Goal: Task Accomplishment & Management: Manage account settings

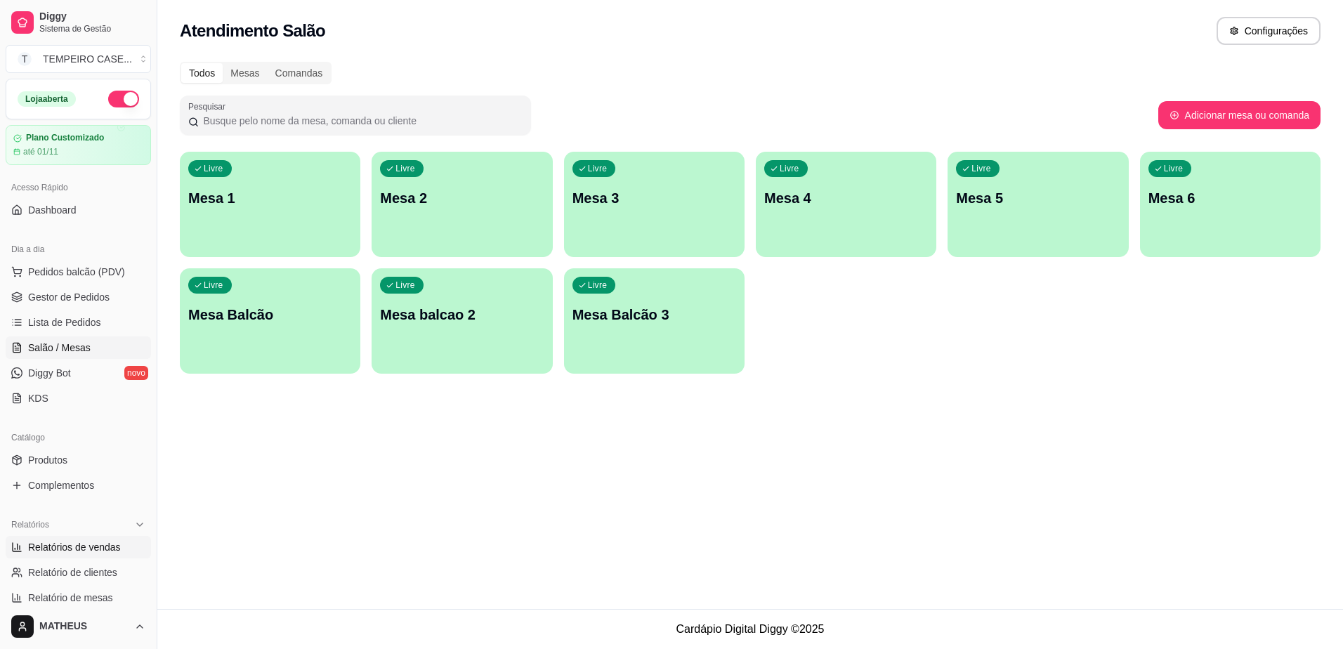
click at [92, 550] on span "Relatórios de vendas" at bounding box center [74, 547] width 93 height 14
select select "ALL"
select select "0"
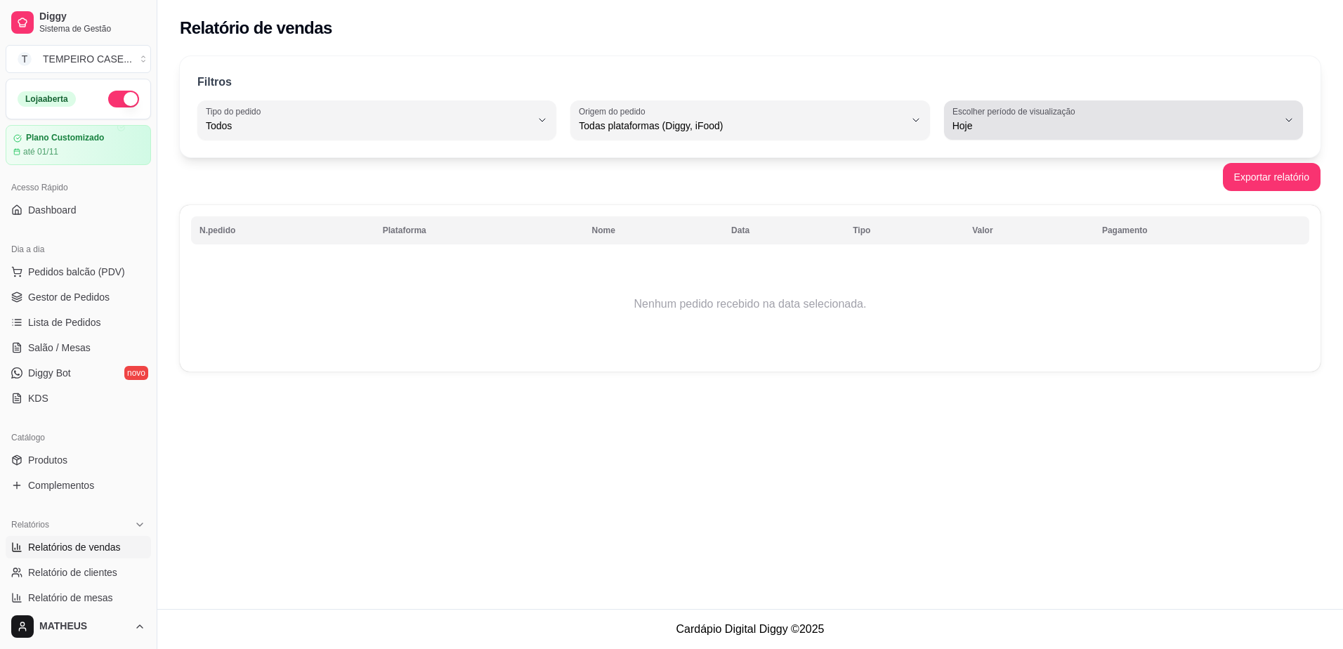
click at [994, 124] on span "Hoje" at bounding box center [1114, 126] width 325 height 14
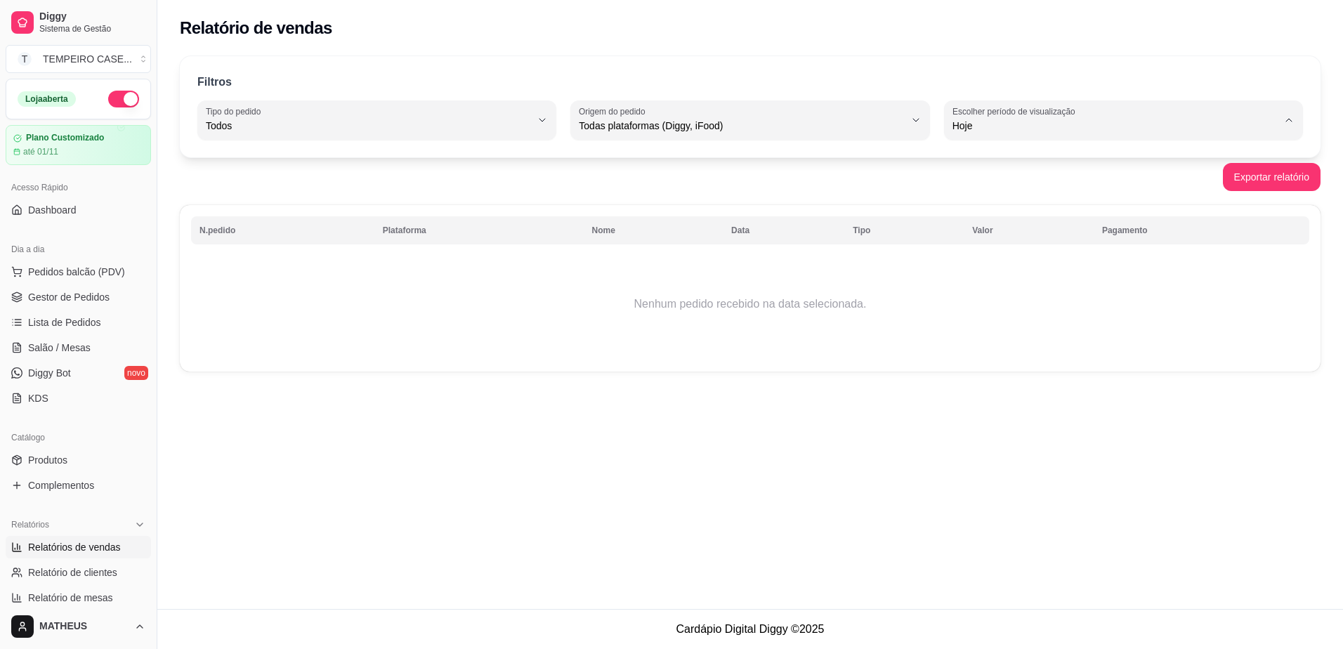
click at [976, 183] on span "Ontem" at bounding box center [1116, 182] width 310 height 13
type input "1"
select select "1"
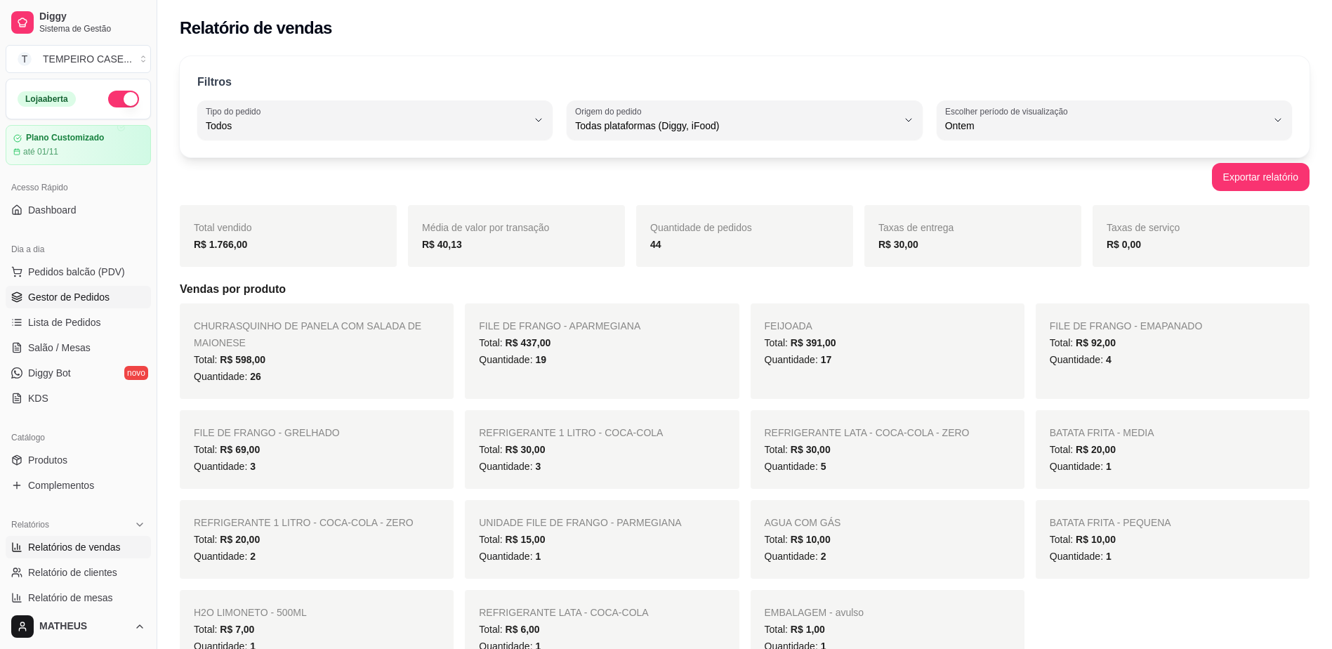
click at [81, 306] on link "Gestor de Pedidos" at bounding box center [78, 297] width 145 height 22
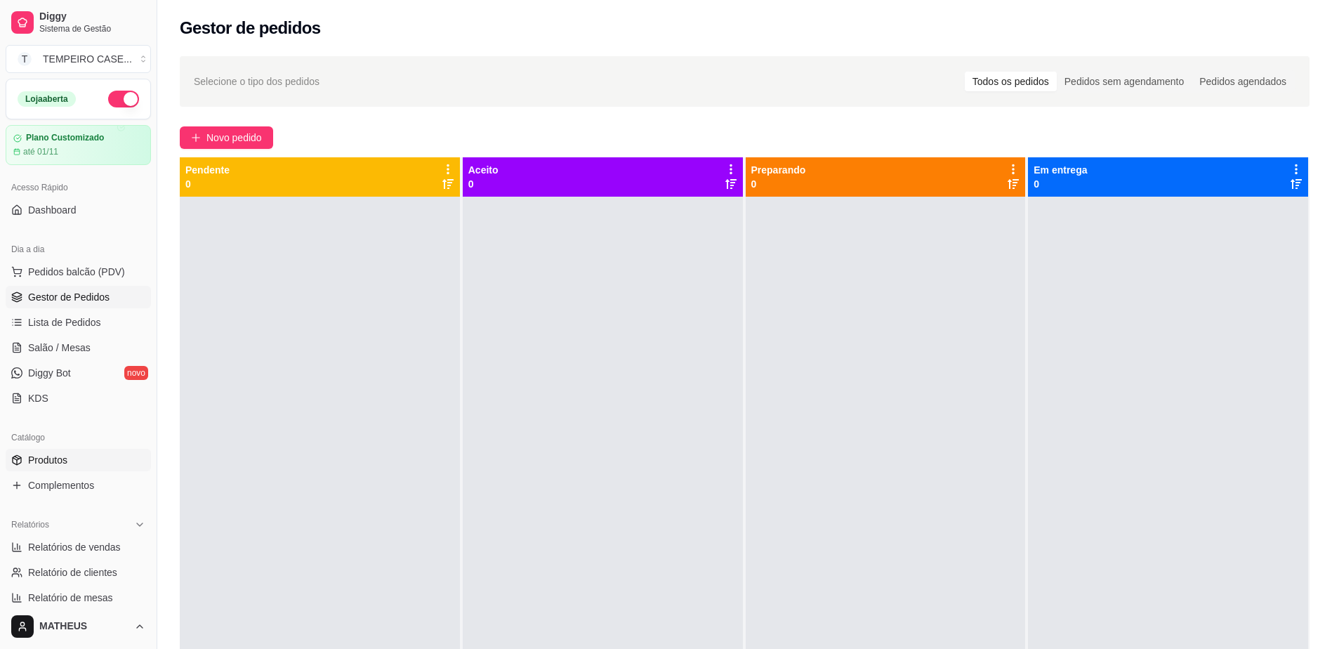
click at [55, 461] on span "Produtos" at bounding box center [47, 460] width 39 height 14
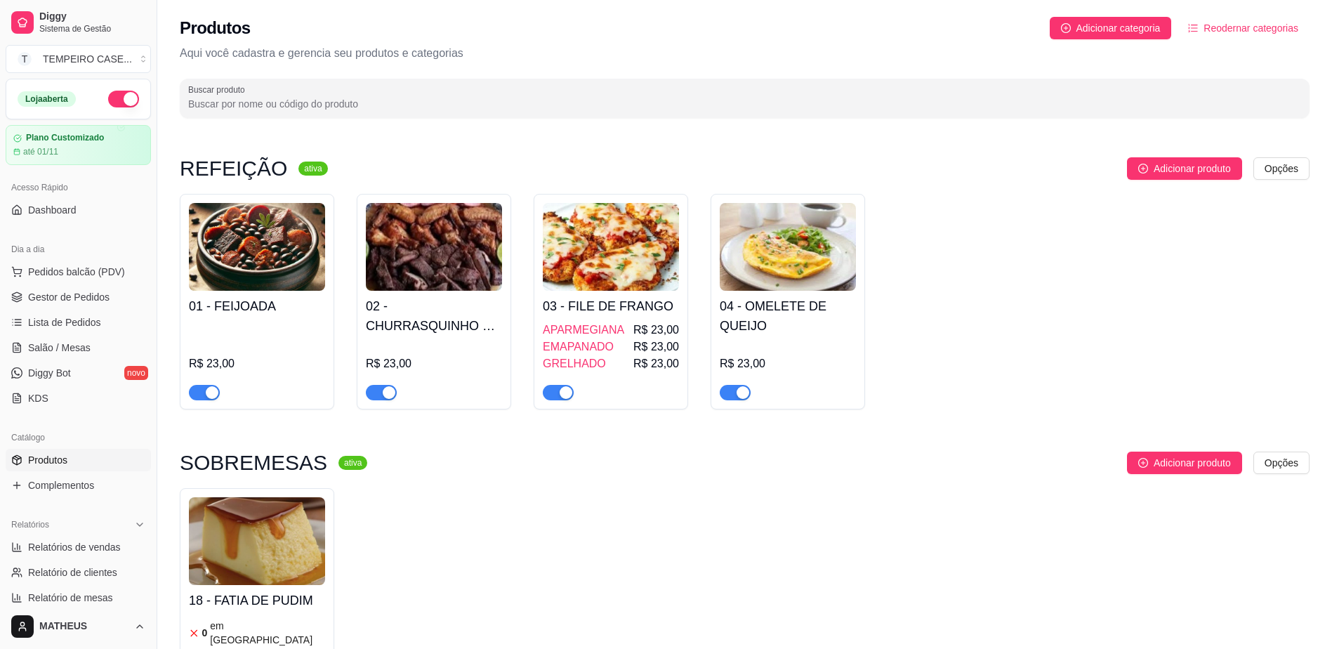
click at [263, 312] on h4 "01 - FEIJOADA" at bounding box center [257, 306] width 136 height 20
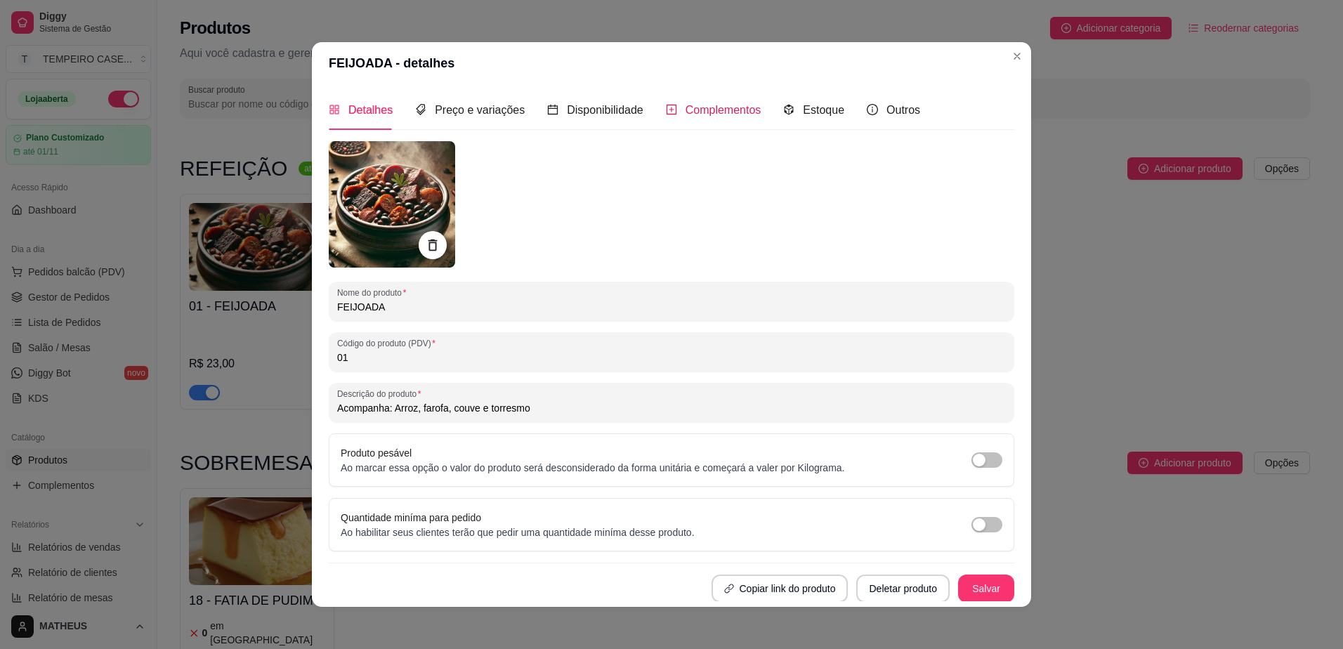
click at [709, 104] on span "Complementos" at bounding box center [723, 110] width 76 height 12
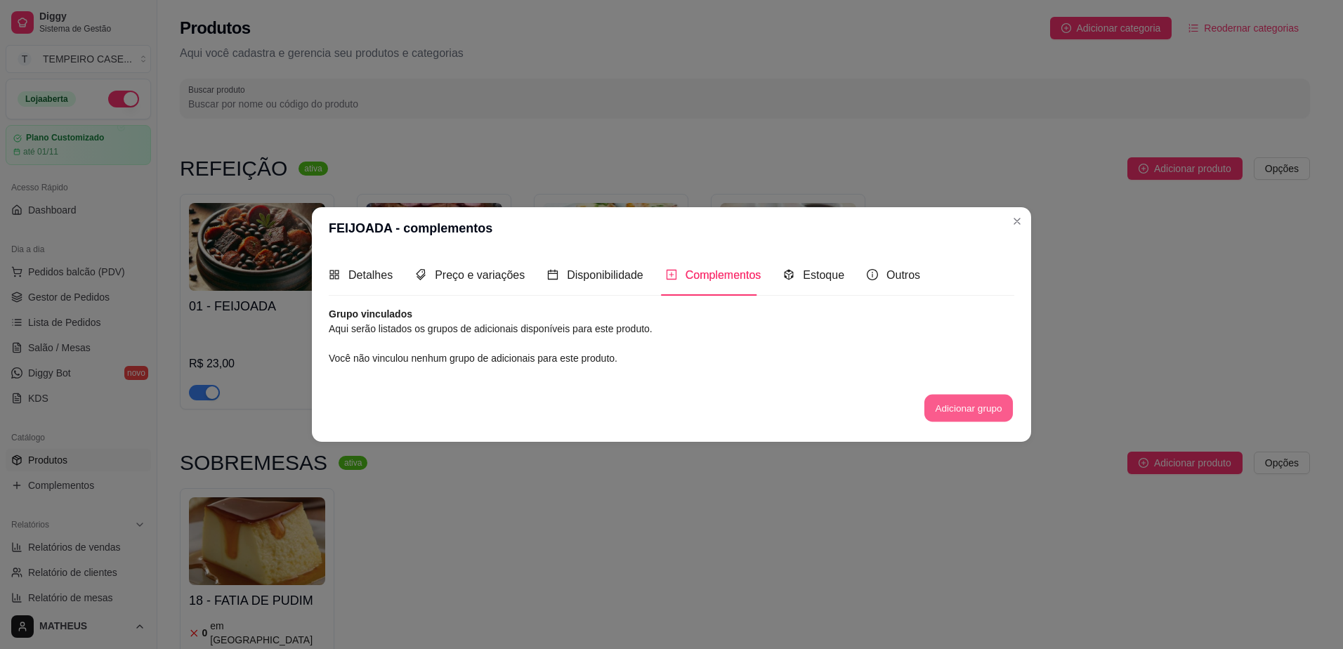
click at [963, 415] on button "Adicionar grupo" at bounding box center [968, 407] width 88 height 27
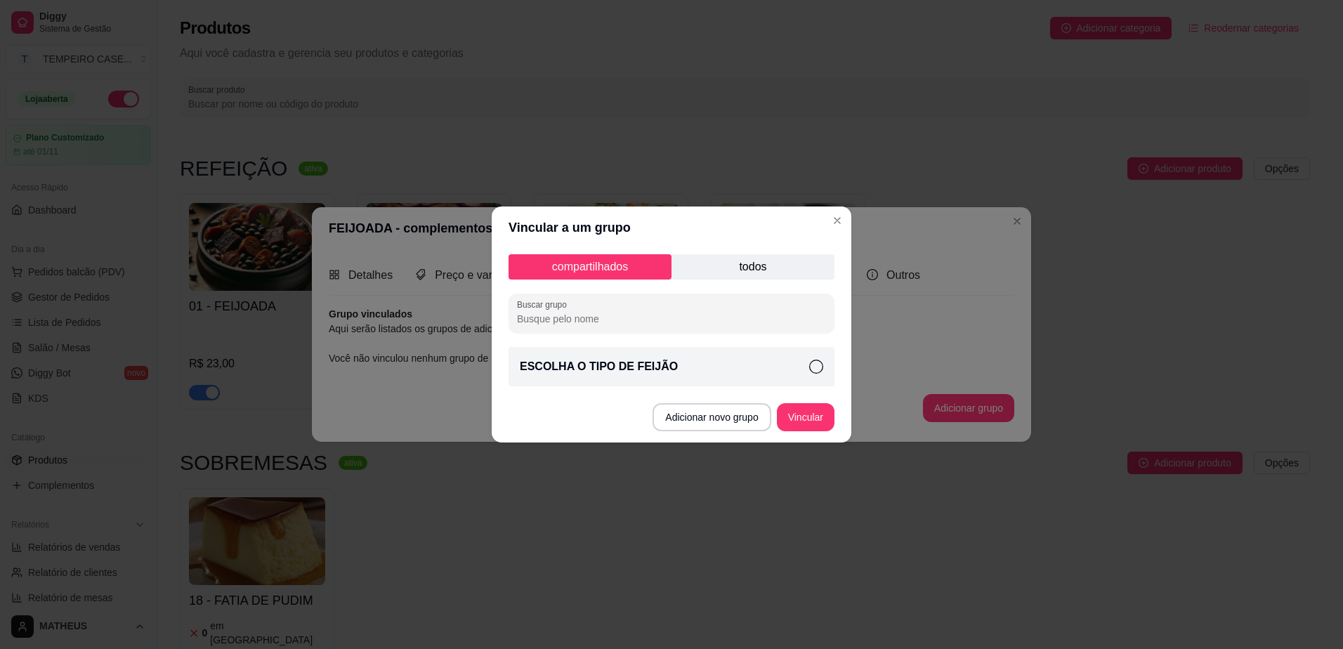
click at [743, 267] on p "todos" at bounding box center [752, 266] width 163 height 25
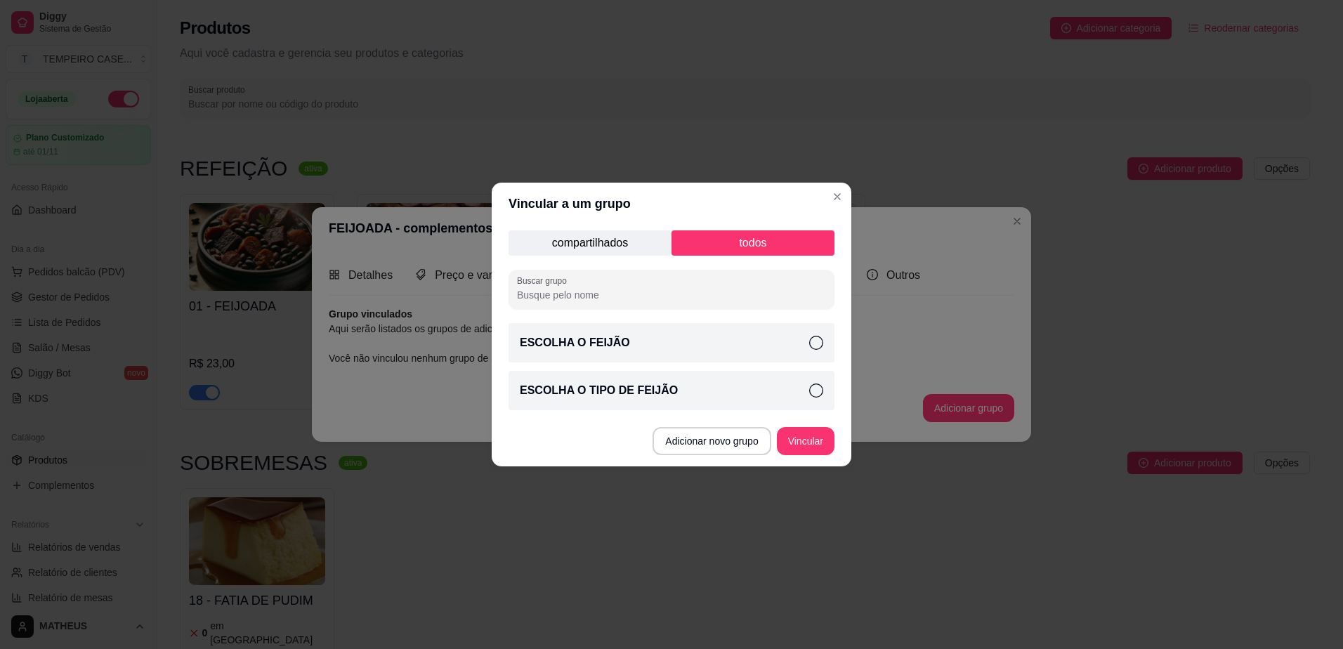
click at [603, 344] on p "ESCOLHA O FEIJÃO" at bounding box center [575, 342] width 110 height 17
click at [805, 441] on button "Vincular" at bounding box center [806, 441] width 58 height 28
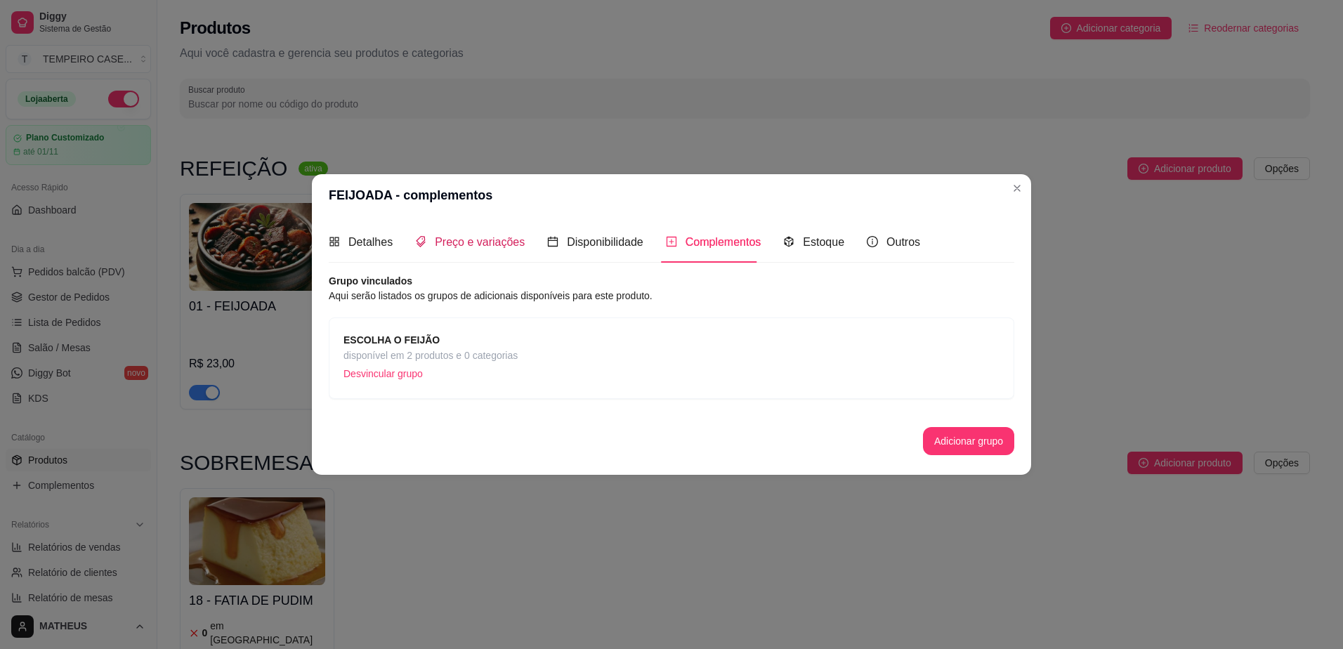
click at [456, 245] on span "Preço e variações" at bounding box center [480, 242] width 90 height 12
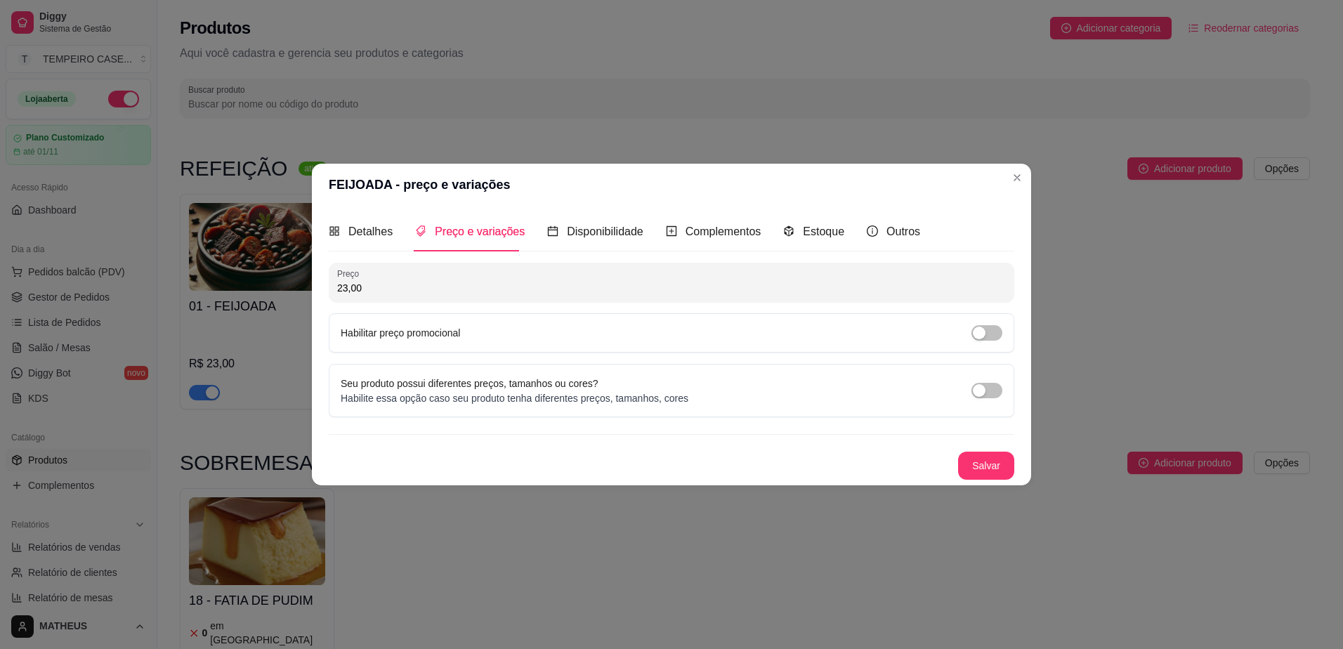
click at [977, 402] on div "Seu produto possui diferentes preços, tamanhos ou cores? Habilite essa opção ca…" at bounding box center [671, 390] width 661 height 29
click at [979, 386] on div "button" at bounding box center [979, 390] width 13 height 13
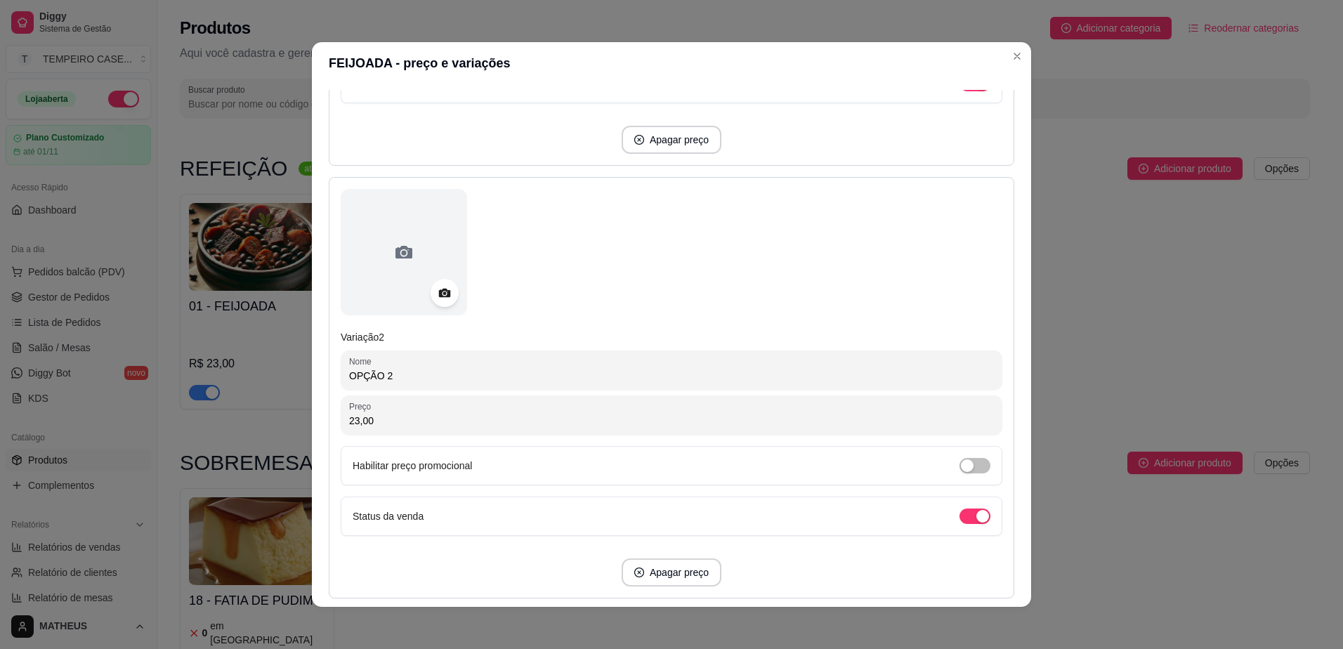
scroll to position [598, 0]
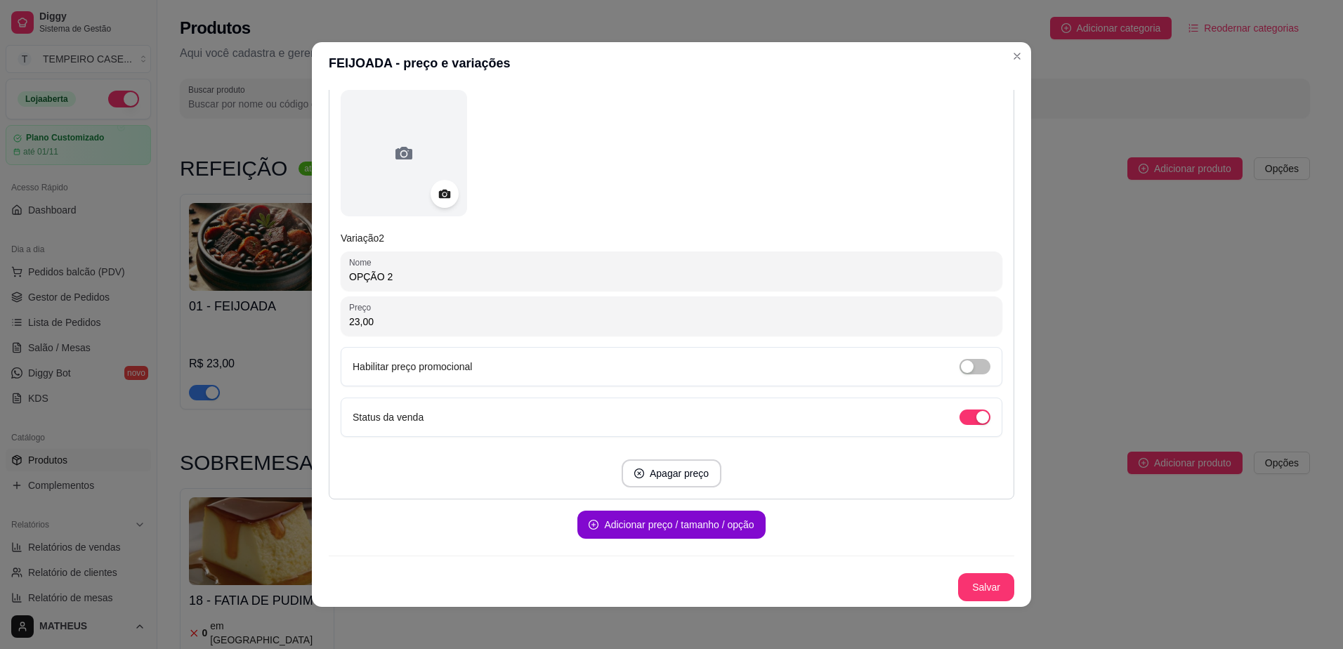
click at [970, 587] on button "Salvar" at bounding box center [986, 587] width 56 height 28
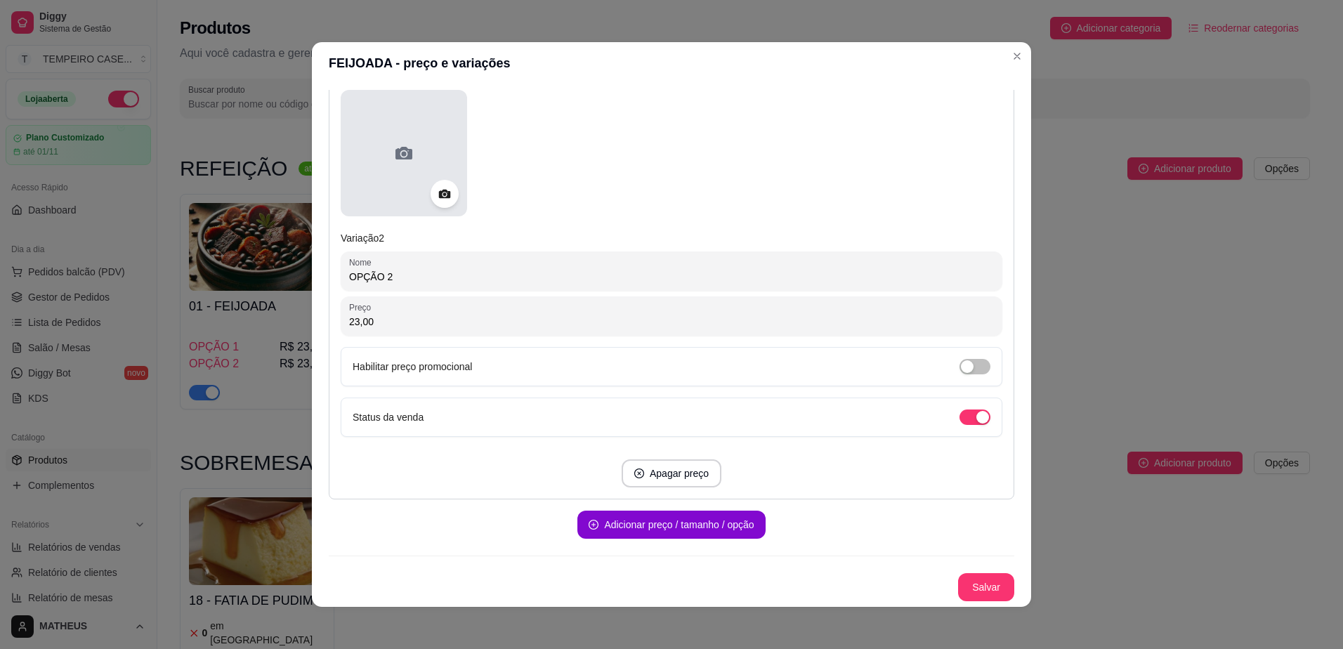
click at [393, 163] on icon at bounding box center [404, 153] width 22 height 22
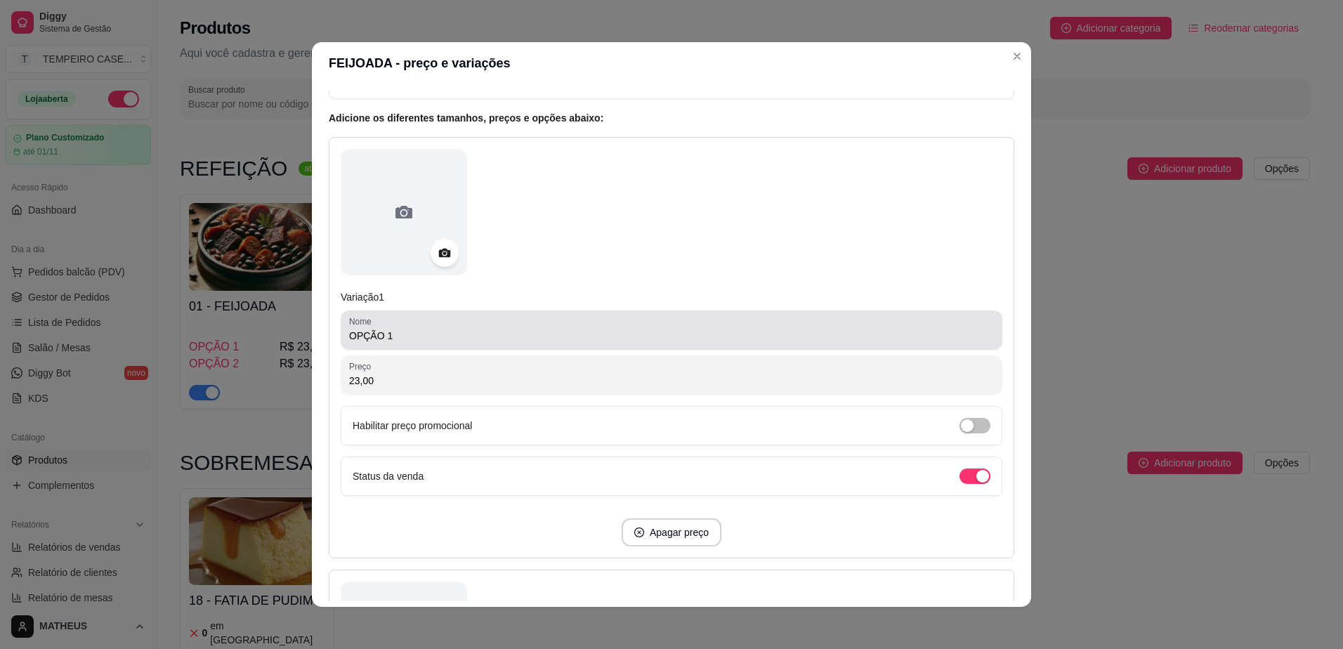
scroll to position [0, 0]
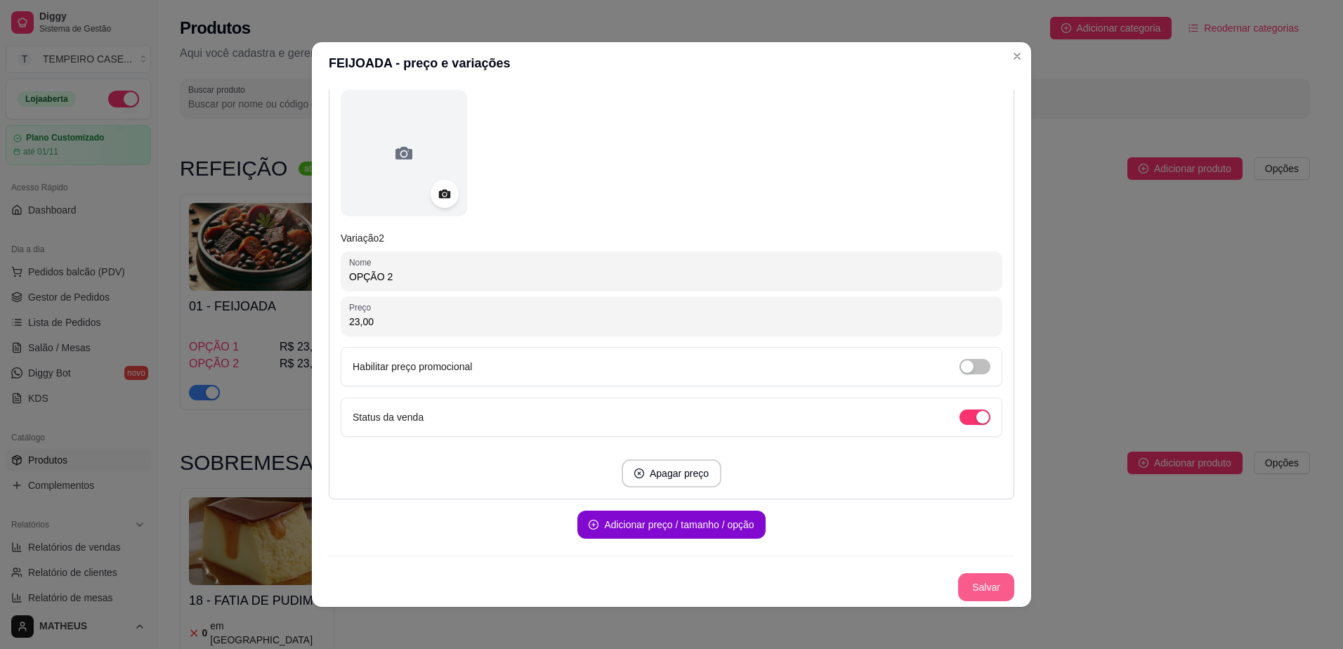
click at [964, 583] on button "Salvar" at bounding box center [986, 587] width 56 height 28
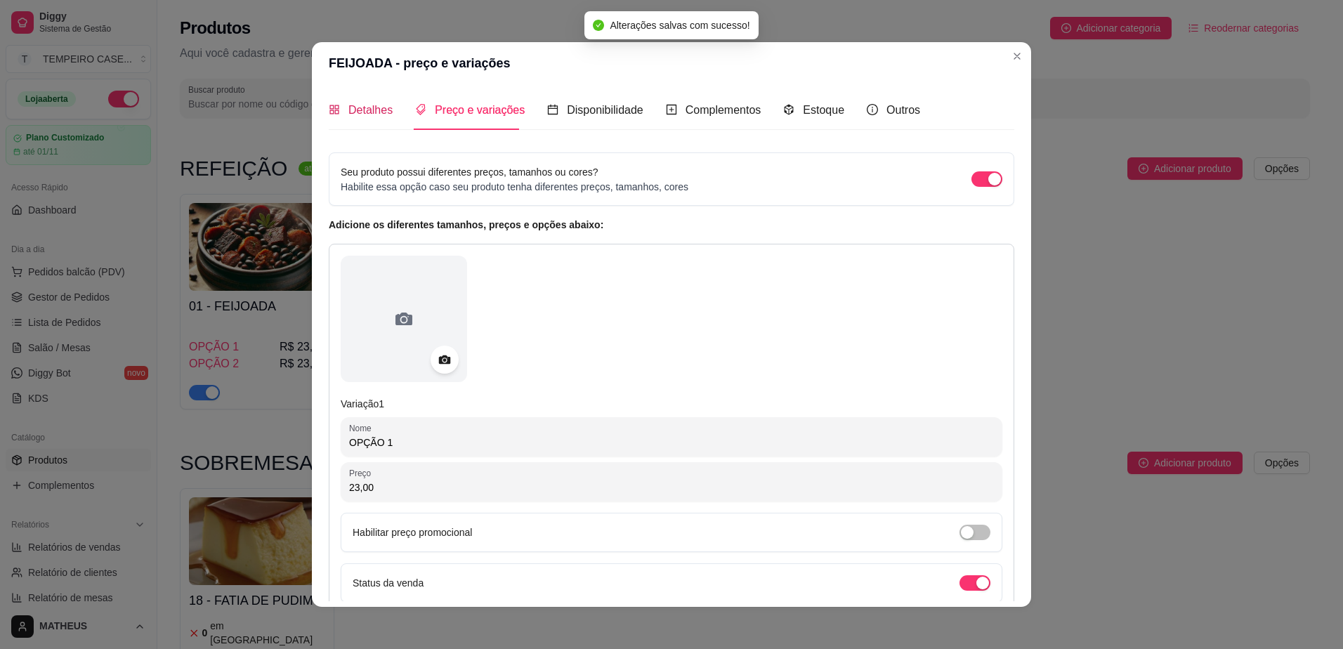
click at [352, 109] on span "Detalhes" at bounding box center [370, 110] width 44 height 12
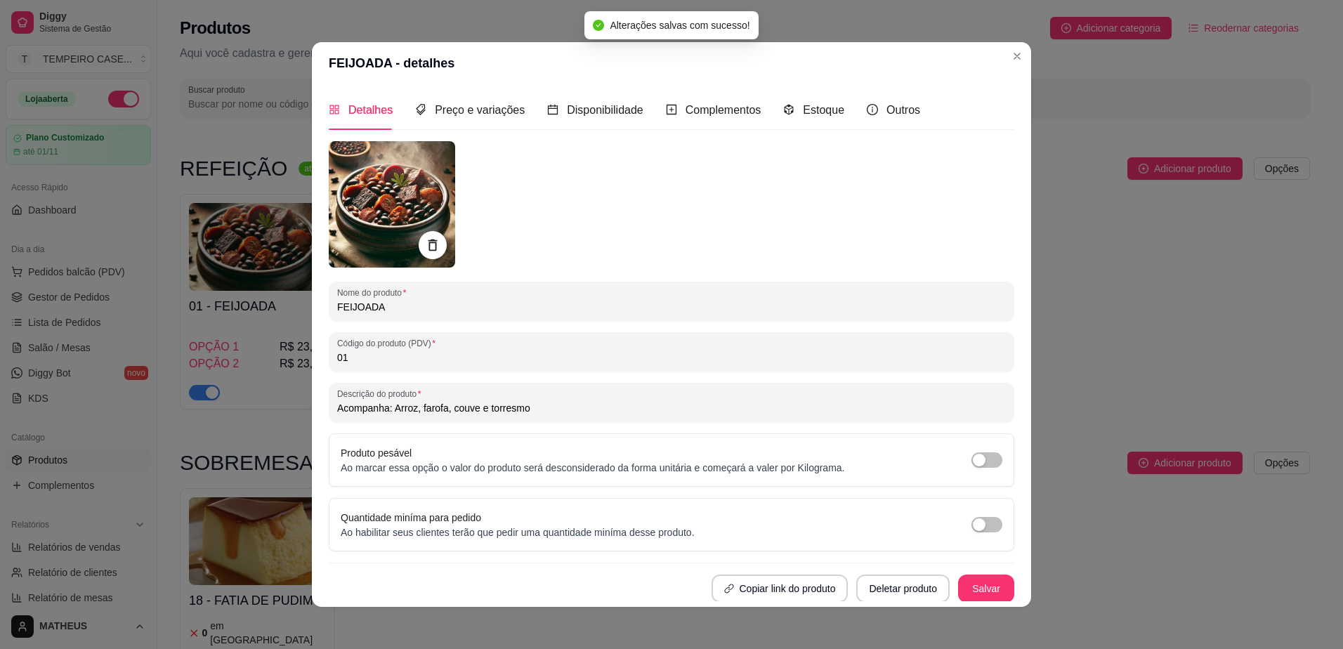
click at [433, 306] on input "FEIJOADA" at bounding box center [671, 307] width 668 height 14
click at [433, 305] on input "FEIJOADA" at bounding box center [671, 307] width 668 height 14
type input "p"
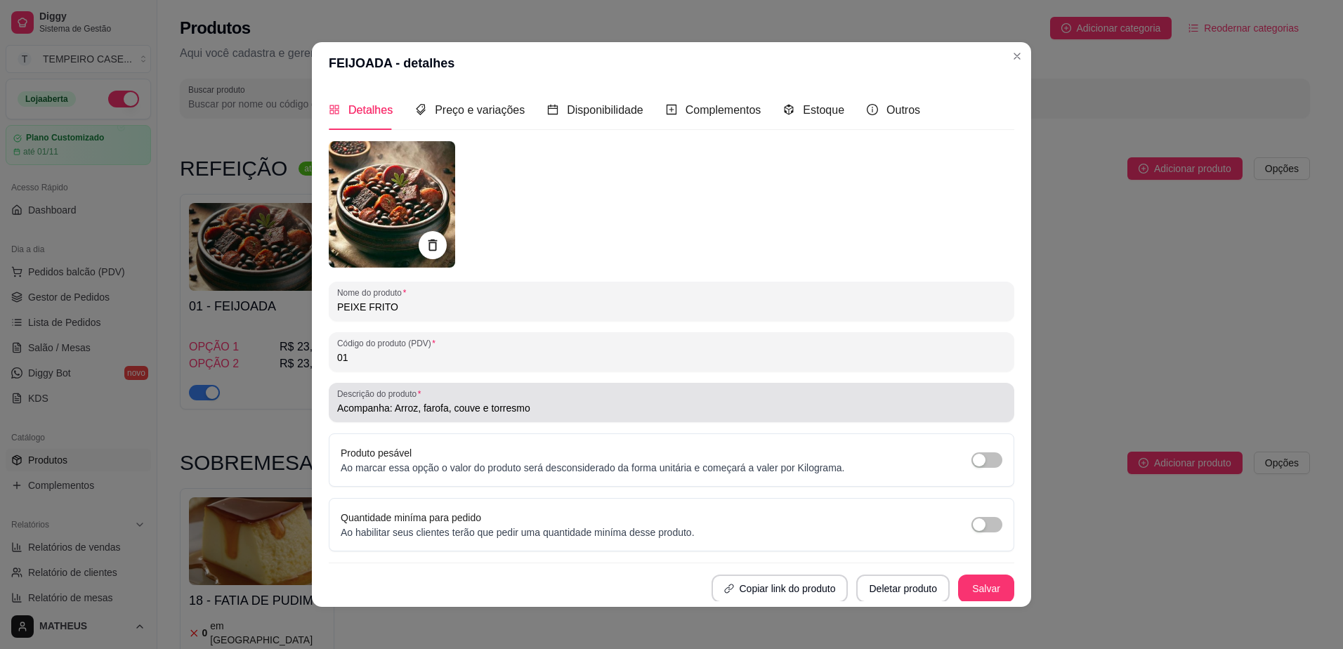
type input "PEIXE FRITO"
click at [337, 413] on input "Acompanha: Arroz, farofa, couve e torresmo" at bounding box center [671, 408] width 668 height 14
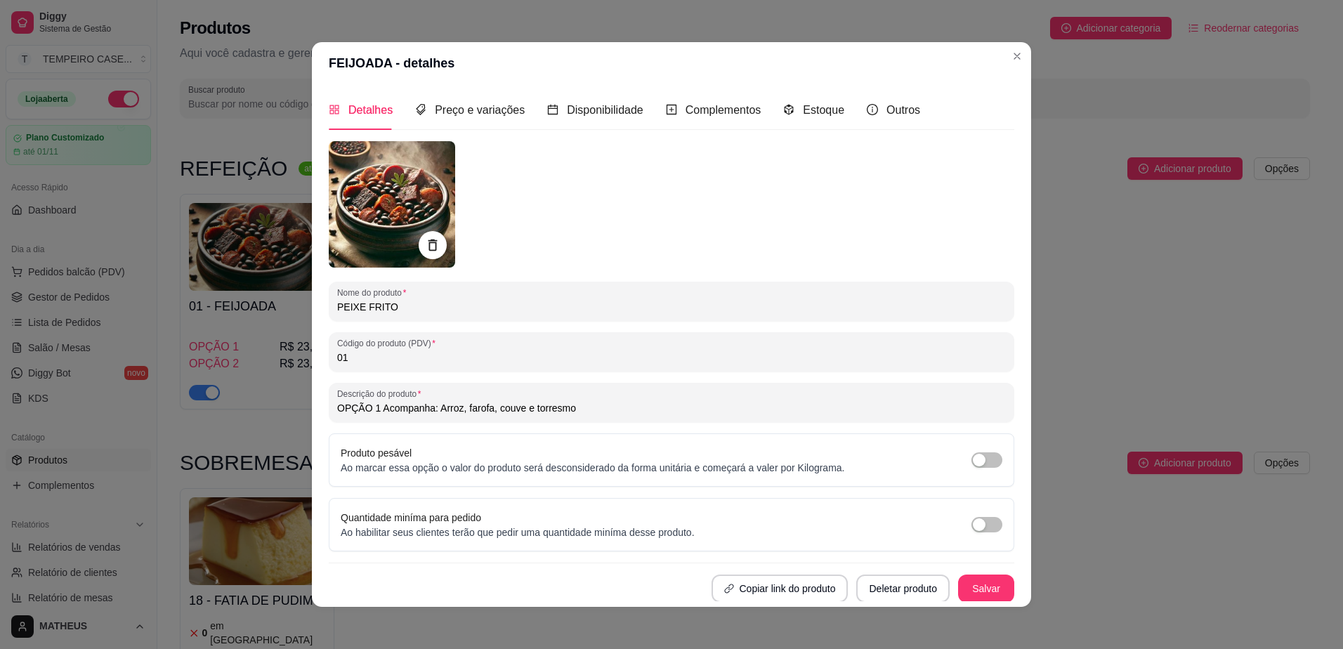
drag, startPoint x: 367, startPoint y: 410, endPoint x: 342, endPoint y: 411, distance: 24.6
click at [342, 411] on input "OPÇÃO 1 Acompanha: Arroz, farofa, couve e torresmo" at bounding box center [671, 408] width 668 height 14
click at [486, 409] on input "Opção 1 Acompanha: Arroz, farofa, couve e torresmo" at bounding box center [671, 408] width 668 height 14
click at [481, 409] on input "Opção 1 Acompanha: Arroz, farofa, couve e torresmo" at bounding box center [671, 408] width 668 height 14
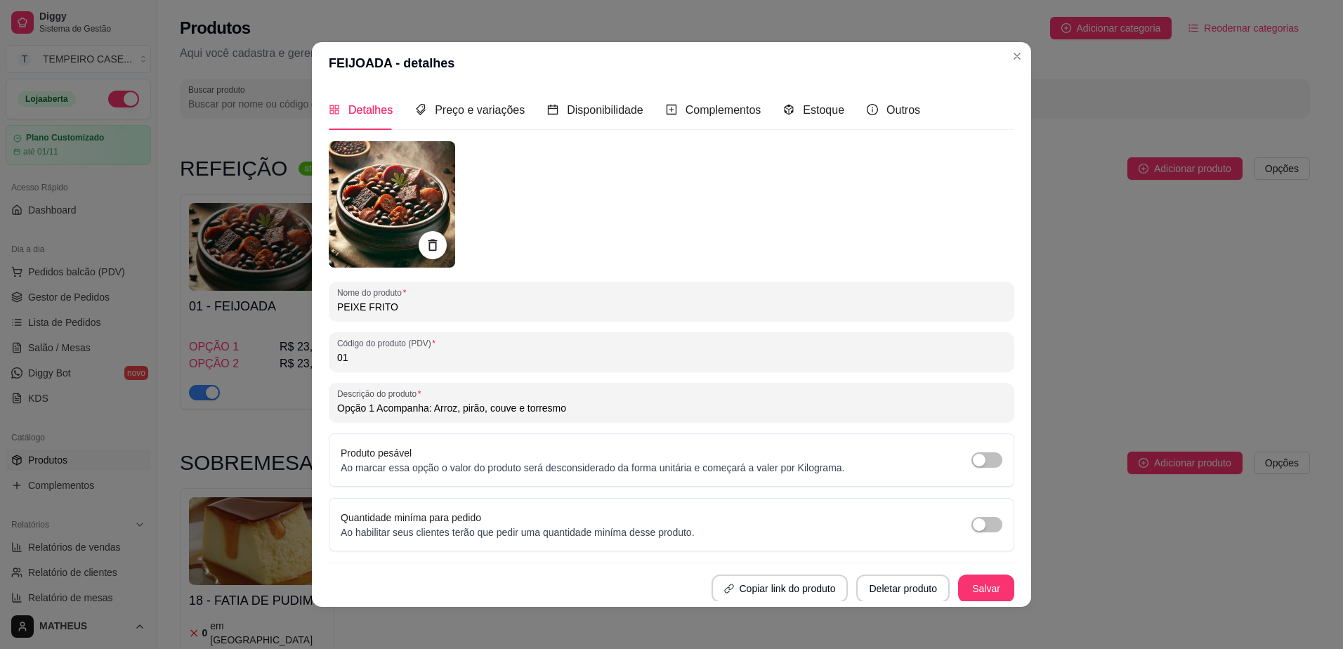
drag, startPoint x: 562, startPoint y: 409, endPoint x: 482, endPoint y: 411, distance: 79.4
click at [482, 411] on input "Opção 1 Acompanha: Arroz, pirão, couve e torresmo" at bounding box center [671, 408] width 668 height 14
click at [482, 411] on input "Opção 1 Acompanha: Arroz, pirão e salada simples." at bounding box center [671, 408] width 668 height 14
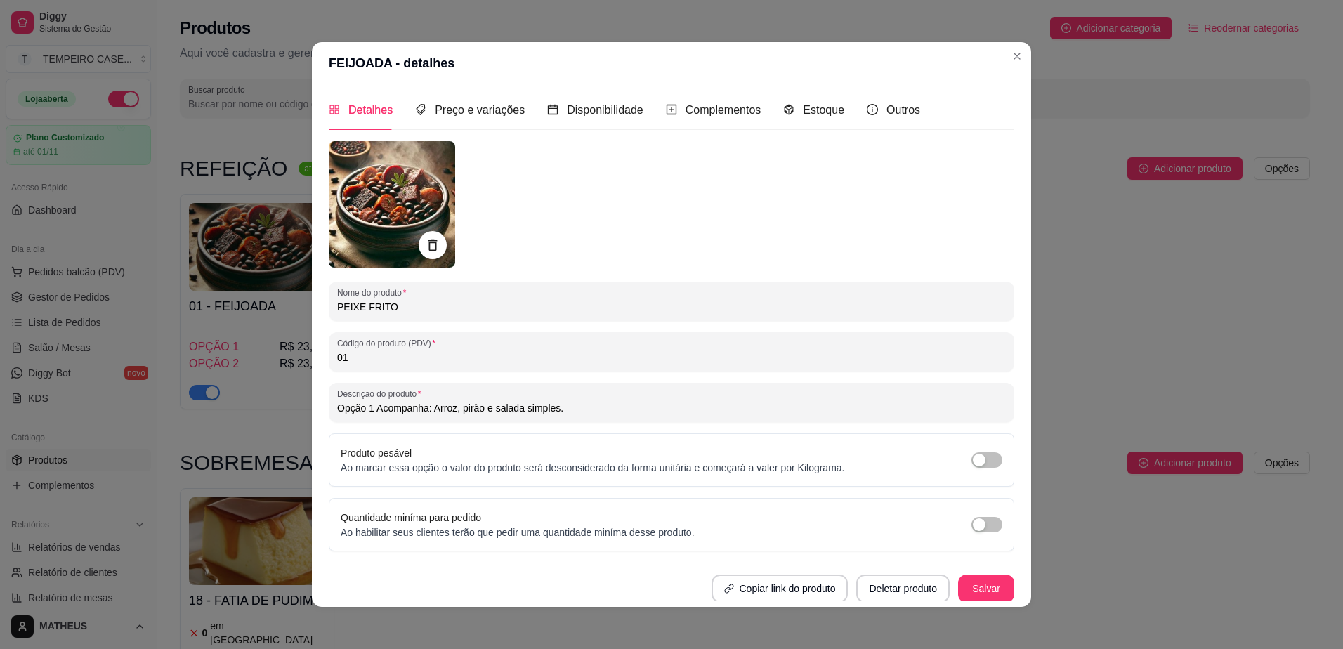
click at [574, 409] on input "Opção 1 Acompanha: Arroz, pirão e salada simples." at bounding box center [671, 408] width 668 height 14
paste input "Opção 1 Acompanha: Arroz, pirão e salada simples."
click at [739, 404] on input "Opção 1 Acompanha: Arroz, pirão e salada simples. Opção 1 Acompanha: Arroz, pir…" at bounding box center [671, 408] width 668 height 14
click at [831, 407] on input "Opção 1 Acompanha: Arroz, pirão e salada simples. Opção 2 Acompanha: Arroz, pir…" at bounding box center [671, 408] width 668 height 14
click at [836, 405] on input "Opção 1 Acompanha: Arroz, pirão e salada simples. Opção 2 Acompanha: Arroz, pir…" at bounding box center [671, 408] width 668 height 14
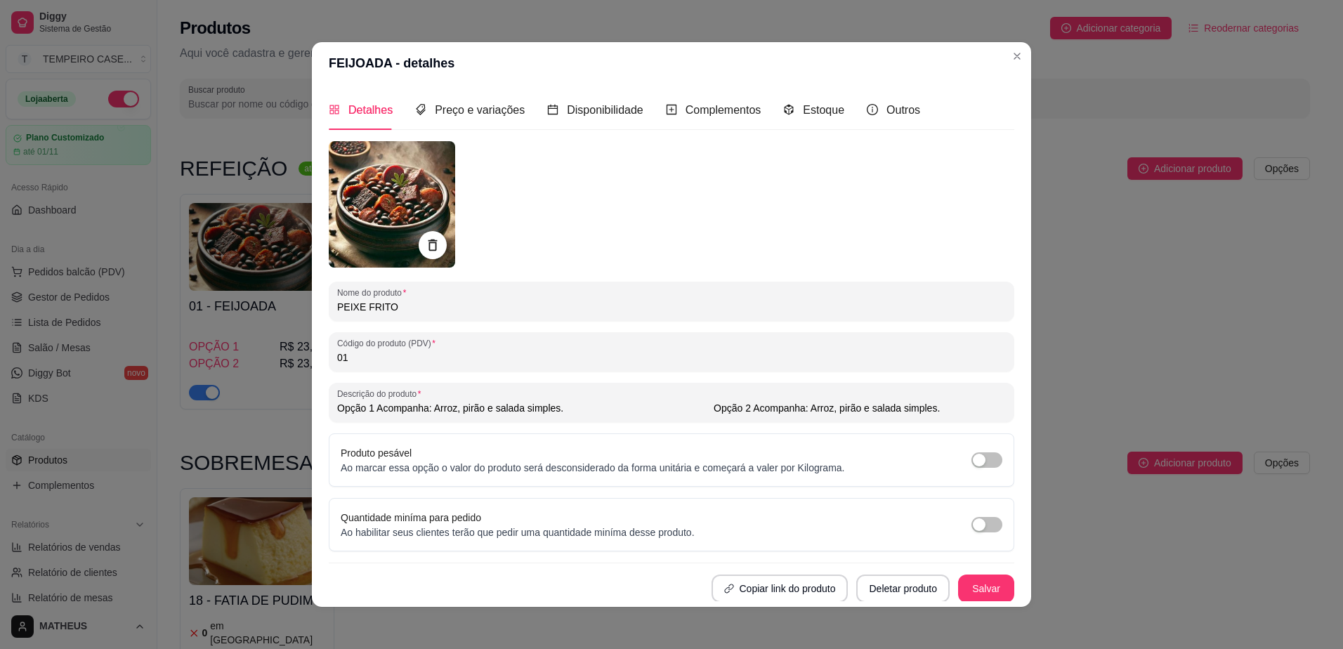
click at [836, 405] on input "Opção 1 Acompanha: Arroz, pirão e salada simples. Opção 2 Acompanha: Arroz, pir…" at bounding box center [671, 408] width 668 height 14
type input "Opção 1 Acompanha: Arroz, pirão e salada simples. Opção 2 Acompanha: Arroz, fei…"
click at [370, 170] on img at bounding box center [392, 204] width 126 height 126
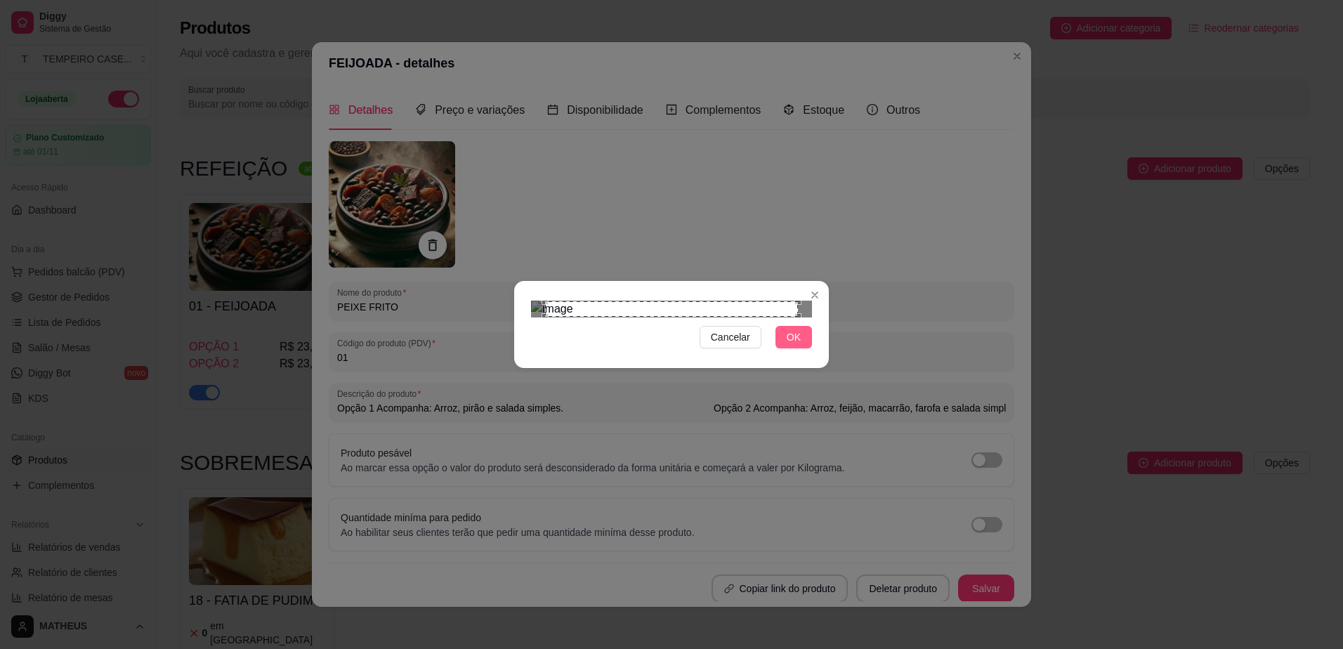
click at [794, 345] on span "OK" at bounding box center [793, 336] width 14 height 15
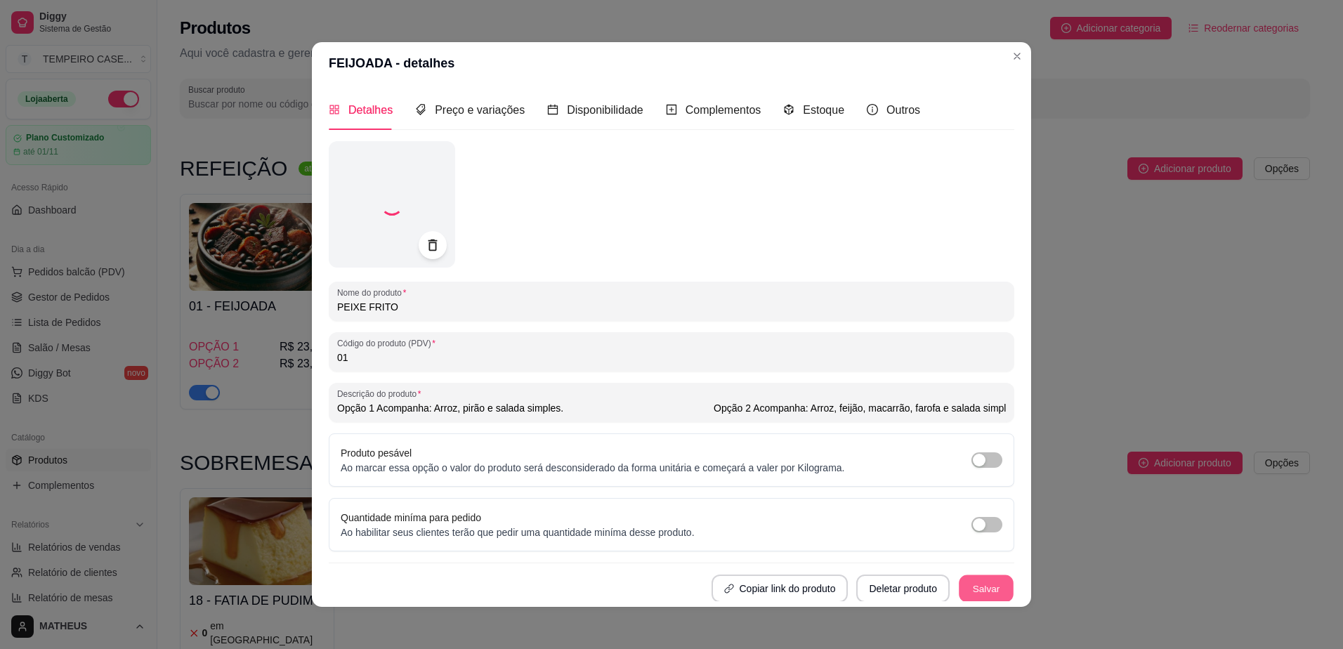
click at [958, 582] on button "Salvar" at bounding box center [985, 588] width 55 height 27
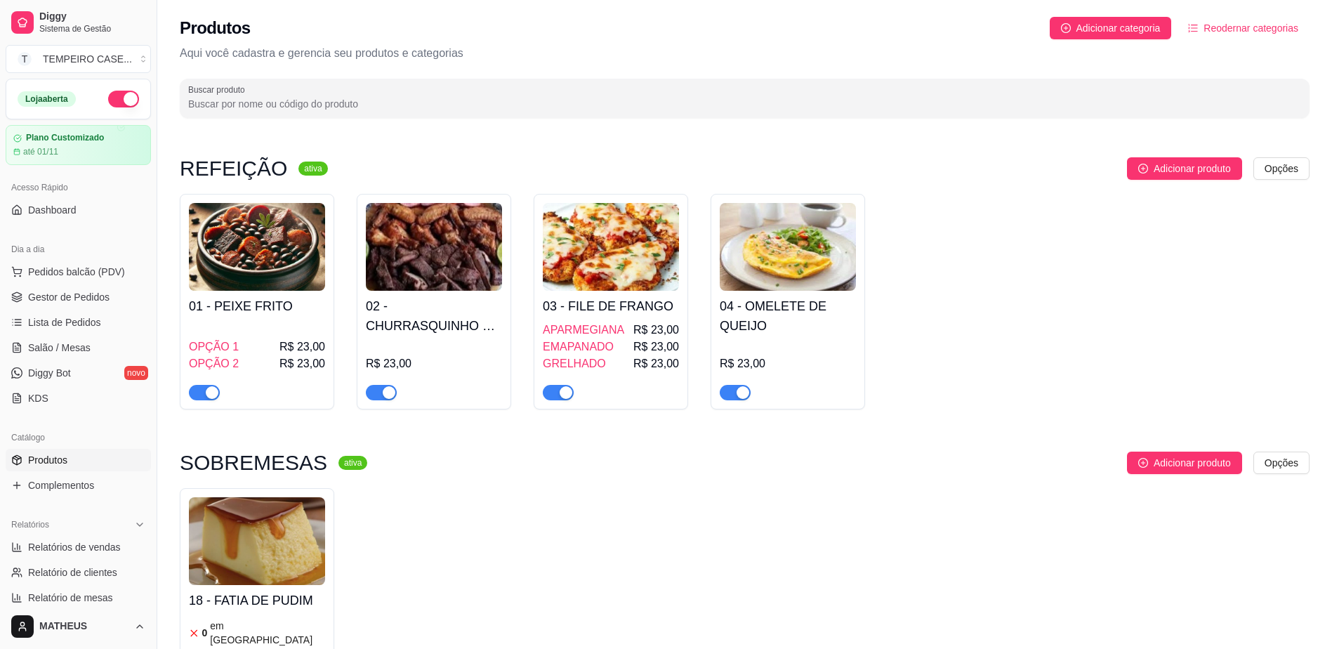
click at [393, 275] on img at bounding box center [434, 247] width 136 height 88
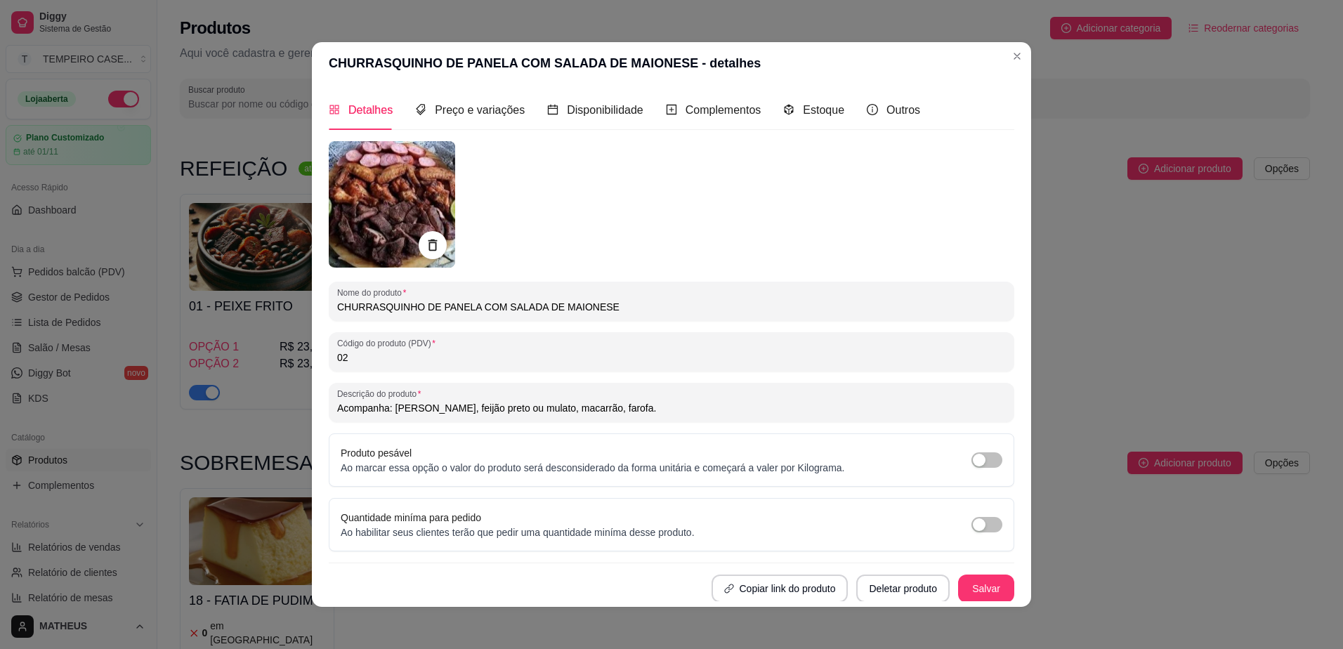
click at [395, 214] on img at bounding box center [392, 204] width 126 height 126
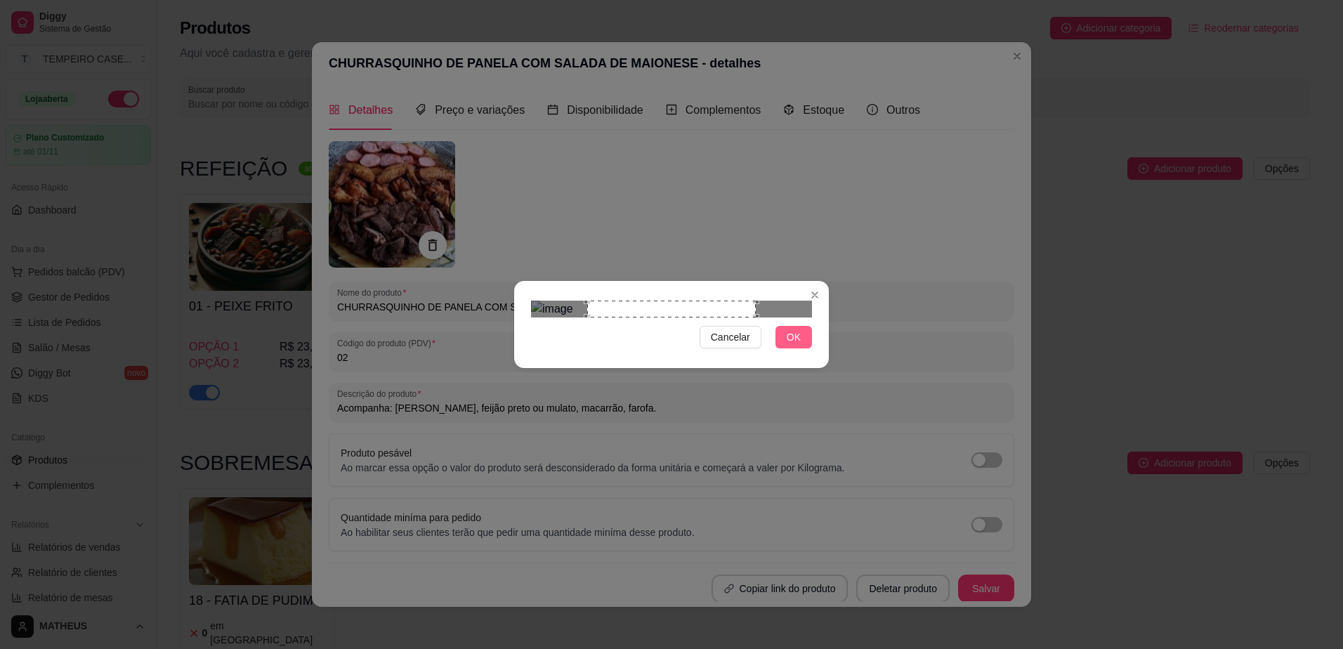
click at [798, 345] on span "OK" at bounding box center [793, 336] width 14 height 15
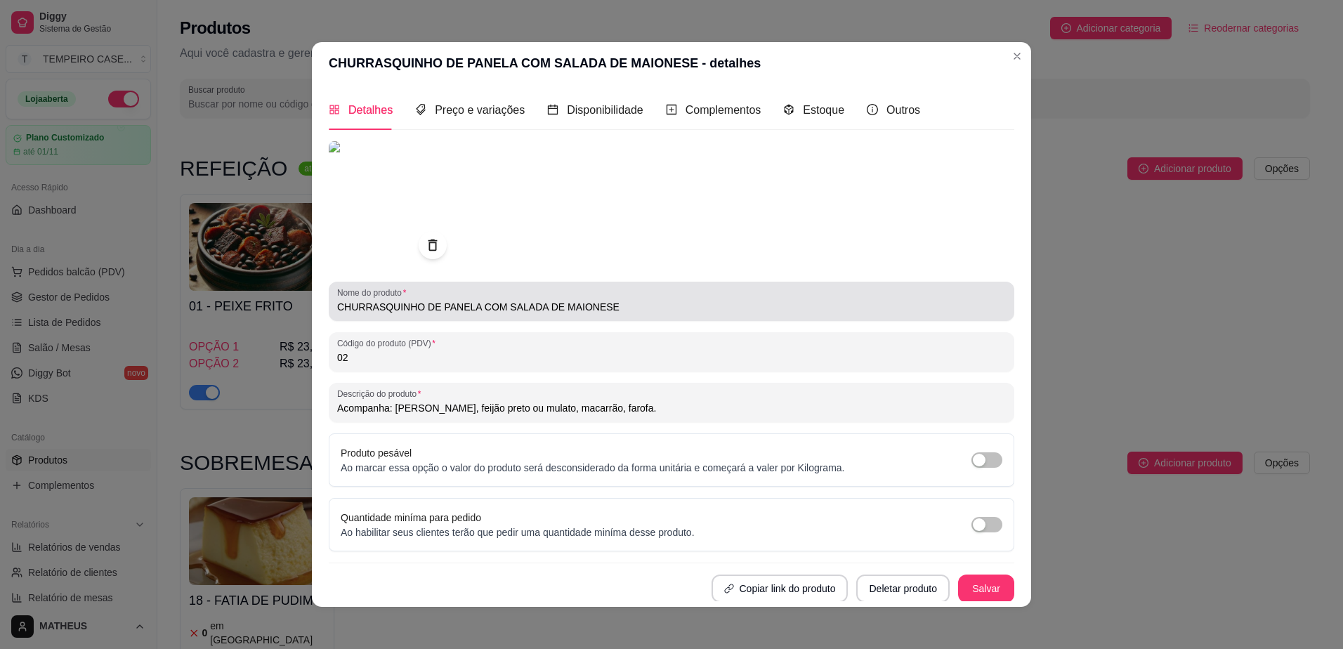
click at [431, 309] on input "CHURRASQUINHO DE PANELA COM SALADA DE MAIONESE" at bounding box center [671, 307] width 668 height 14
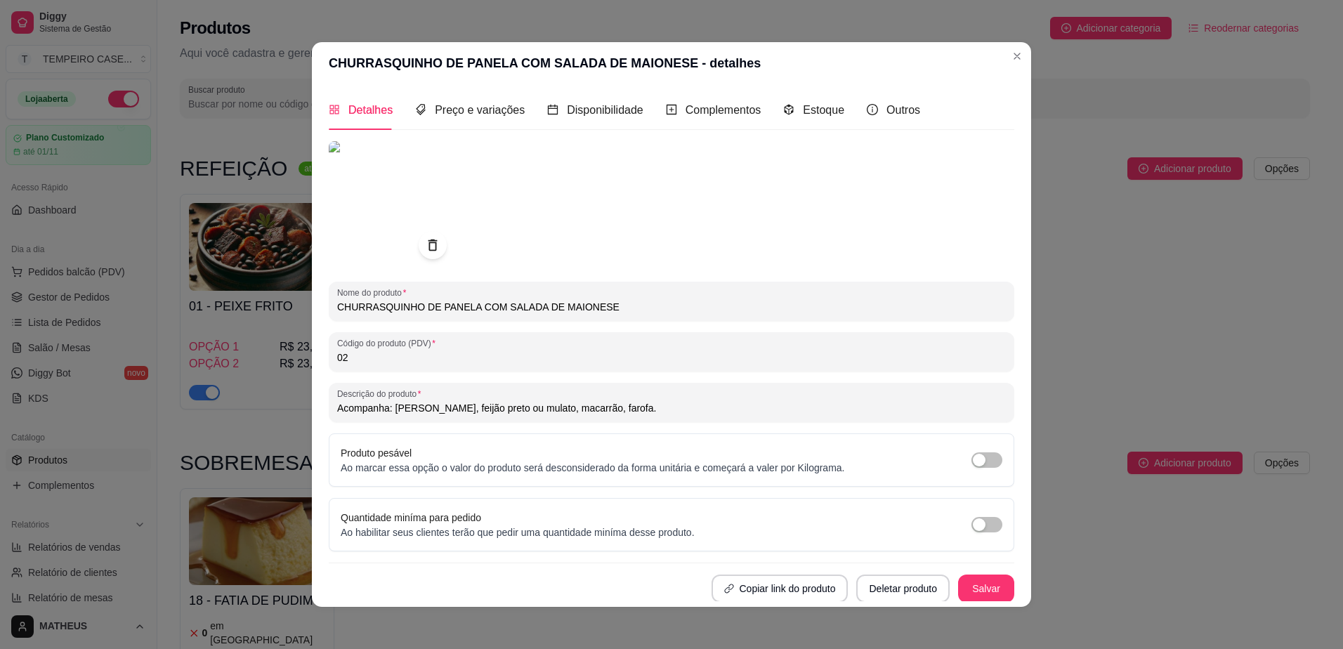
click at [431, 309] on input "CHURRASQUINHO DE PANELA COM SALADA DE MAIONESE" at bounding box center [671, 307] width 668 height 14
type input "b"
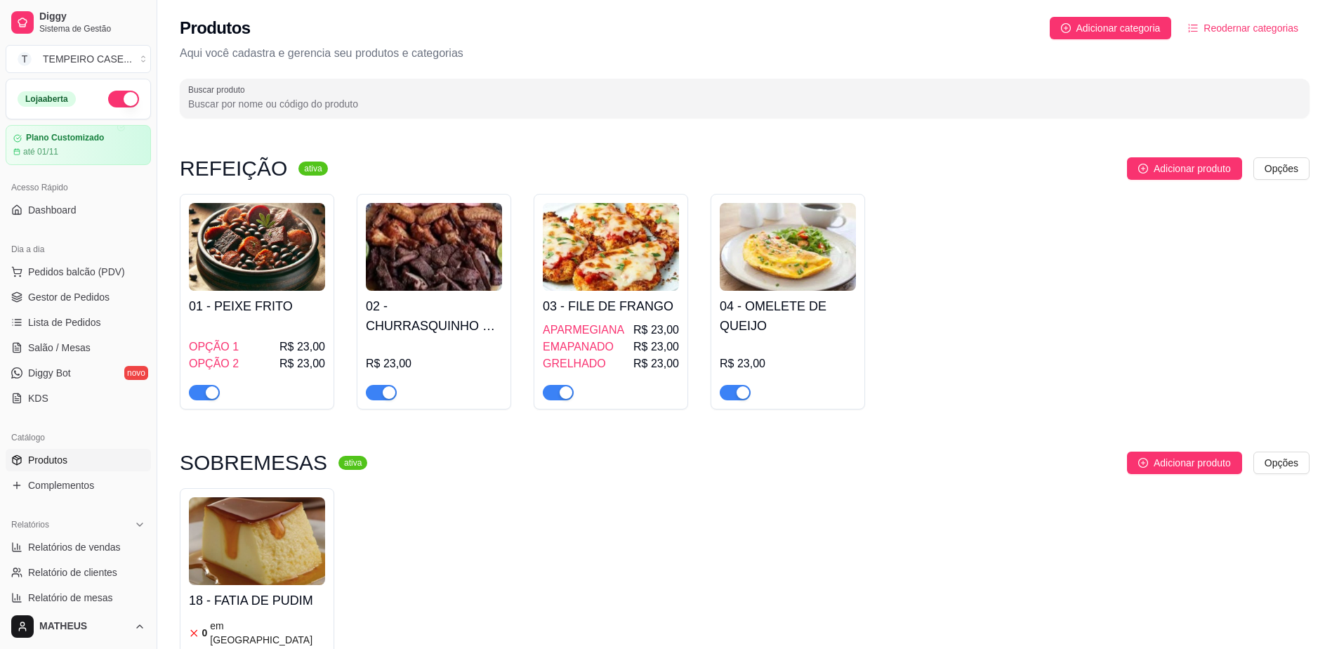
click at [448, 312] on h4 "02 - CHURRASQUINHO DE PANELA COM SALADA DE MAIONESE" at bounding box center [434, 315] width 136 height 39
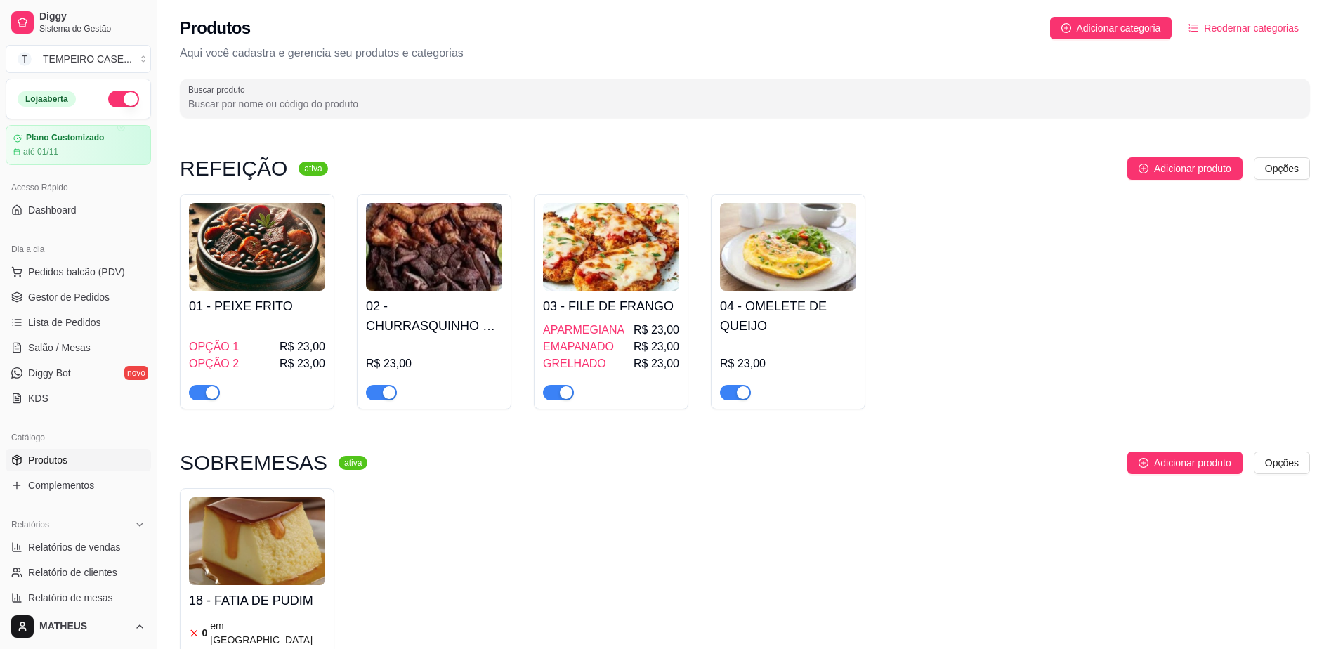
click at [350, 185] on img at bounding box center [392, 204] width 126 height 126
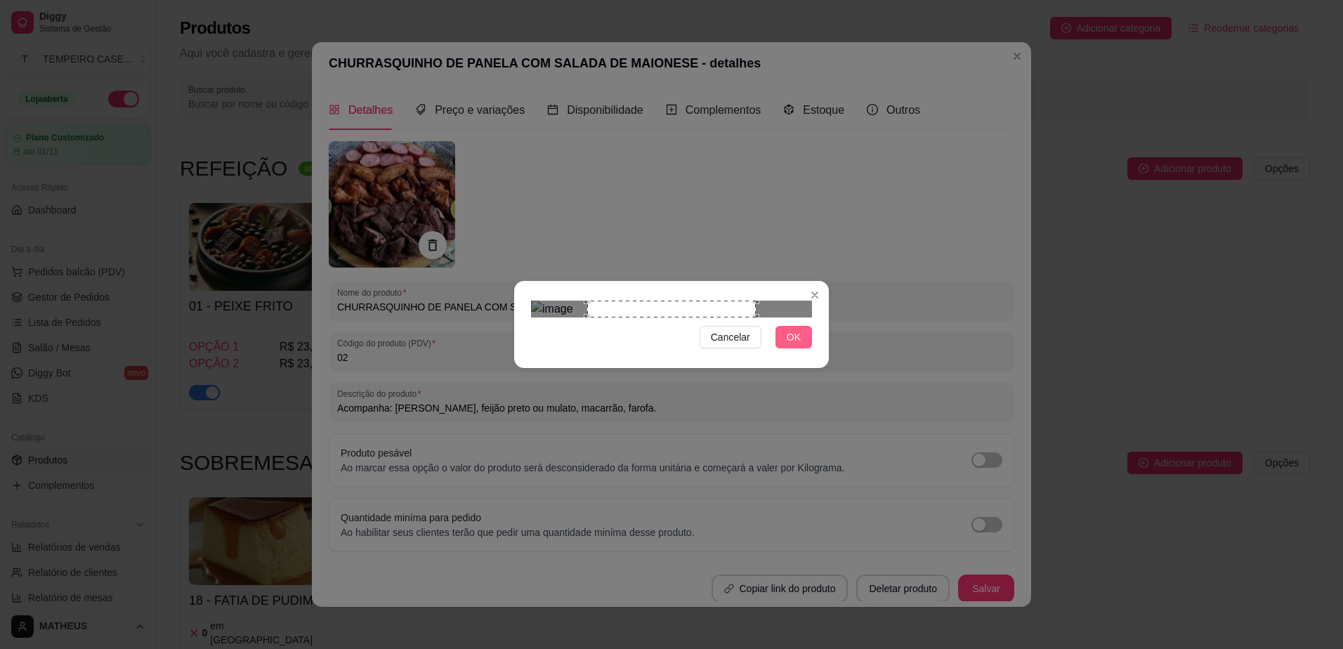
click at [798, 345] on span "OK" at bounding box center [793, 336] width 14 height 15
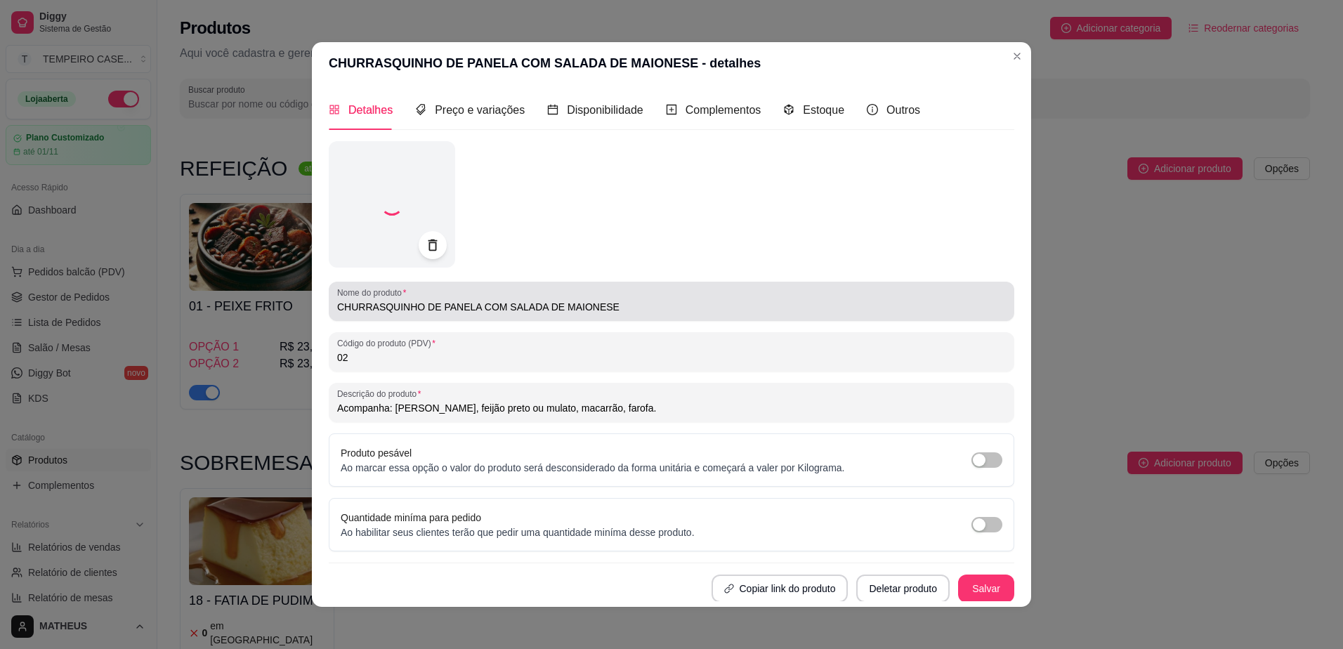
click at [433, 305] on input "CHURRASQUINHO DE PANELA COM SALADA DE MAIONESE" at bounding box center [671, 307] width 668 height 14
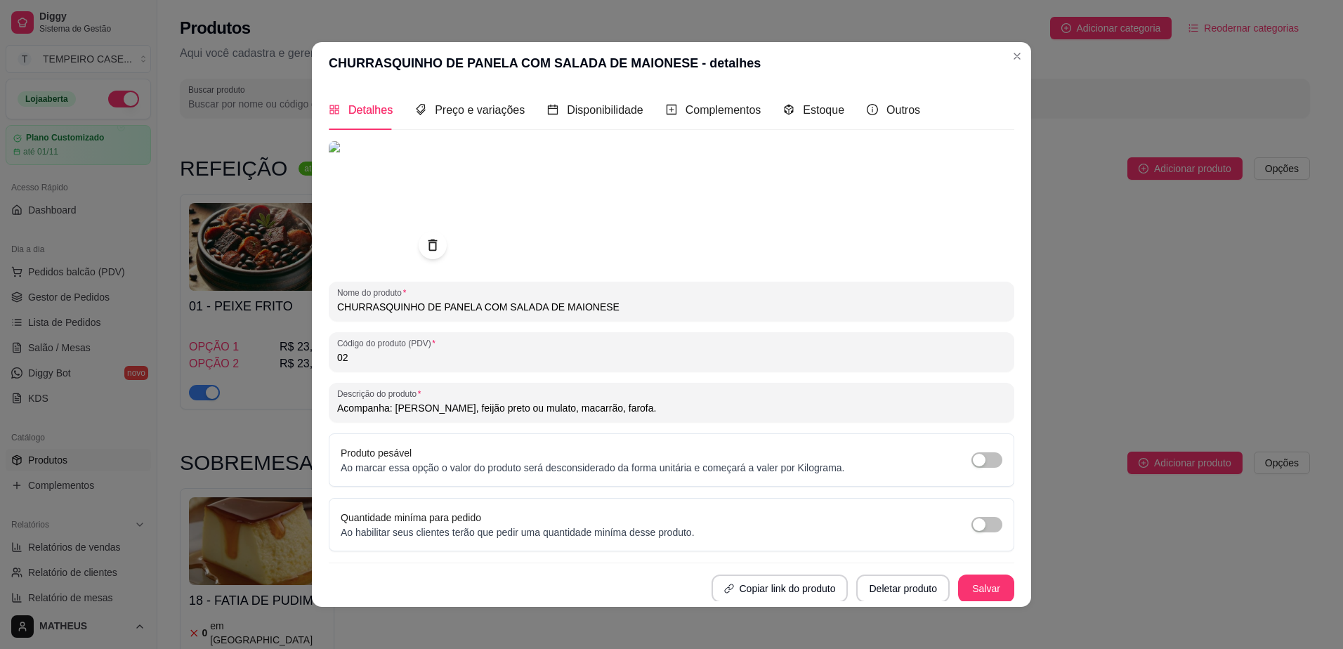
drag, startPoint x: 465, startPoint y: 307, endPoint x: 308, endPoint y: 307, distance: 156.6
click at [312, 307] on div "Detalhes Preço e variações Disponibilidade Complementos Estoque Outros Nome do …" at bounding box center [671, 345] width 719 height 522
click at [394, 310] on input "BIFE ACEBOLAADO COM SALADA DE MAIONESE" at bounding box center [671, 307] width 668 height 14
type input "BIFE ACEBOLADO COM SALADA DE MAIONESE"
click at [985, 577] on button "Salvar" at bounding box center [986, 588] width 56 height 28
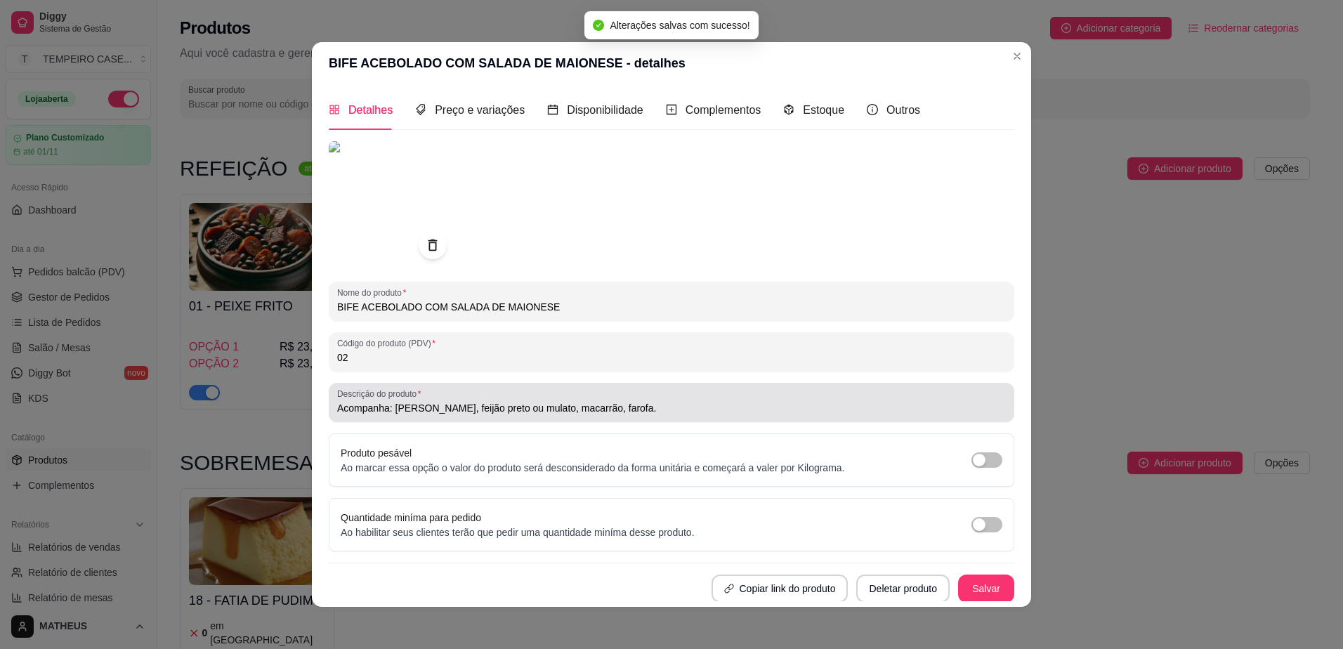
click at [605, 416] on div "Descrição do produto Acompanha: Arroz, feijão preto ou mulato, macarrão, farofa." at bounding box center [671, 402] width 685 height 39
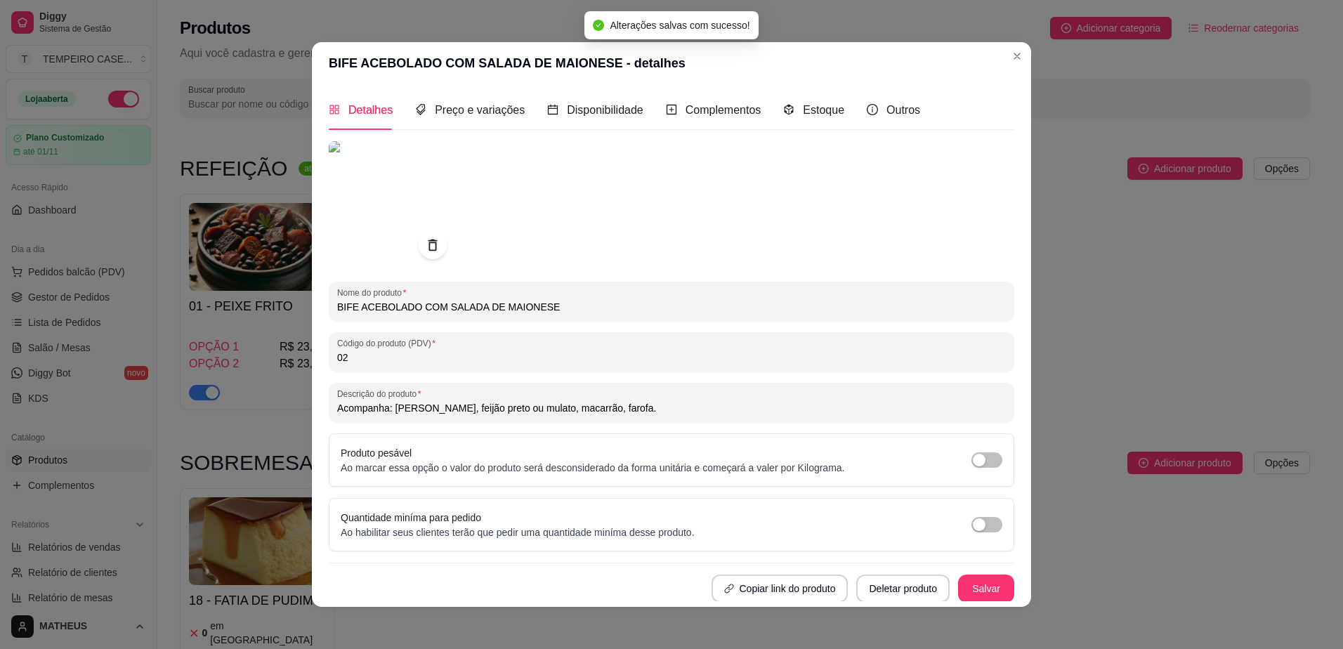
click at [604, 412] on input "Acompanha: [PERSON_NAME], feijão preto ou mulato, macarrão, farofa." at bounding box center [671, 408] width 668 height 14
click at [602, 412] on input "Acompanha: [PERSON_NAME], feijão preto ou mulato, macarrão, farofa." at bounding box center [671, 408] width 668 height 14
click at [613, 405] on input "Acompanha: [PERSON_NAME], feijão preto ou mulato, macarrão, farofa." at bounding box center [671, 408] width 668 height 14
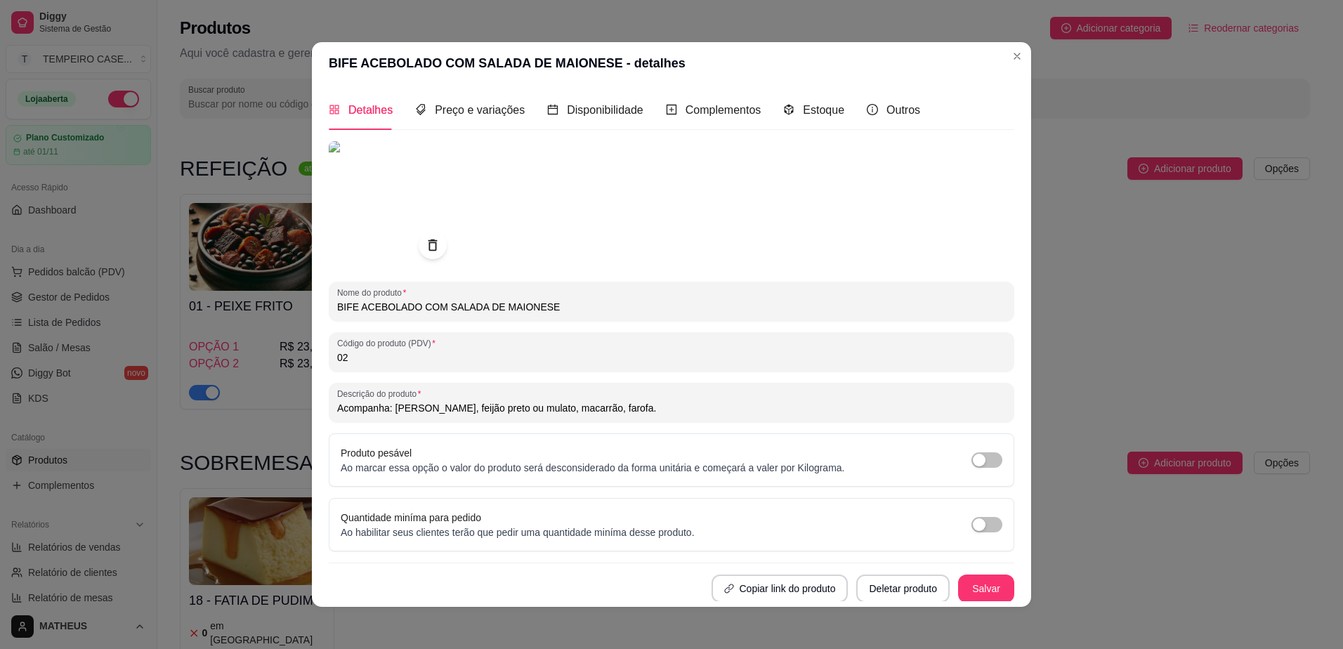
drag, startPoint x: 613, startPoint y: 405, endPoint x: 392, endPoint y: 414, distance: 221.3
click at [392, 414] on div "Acompanha: [PERSON_NAME], feijão preto ou mulato, macarrão, farofa." at bounding box center [671, 402] width 668 height 28
click at [986, 597] on button "Salvar" at bounding box center [985, 588] width 55 height 27
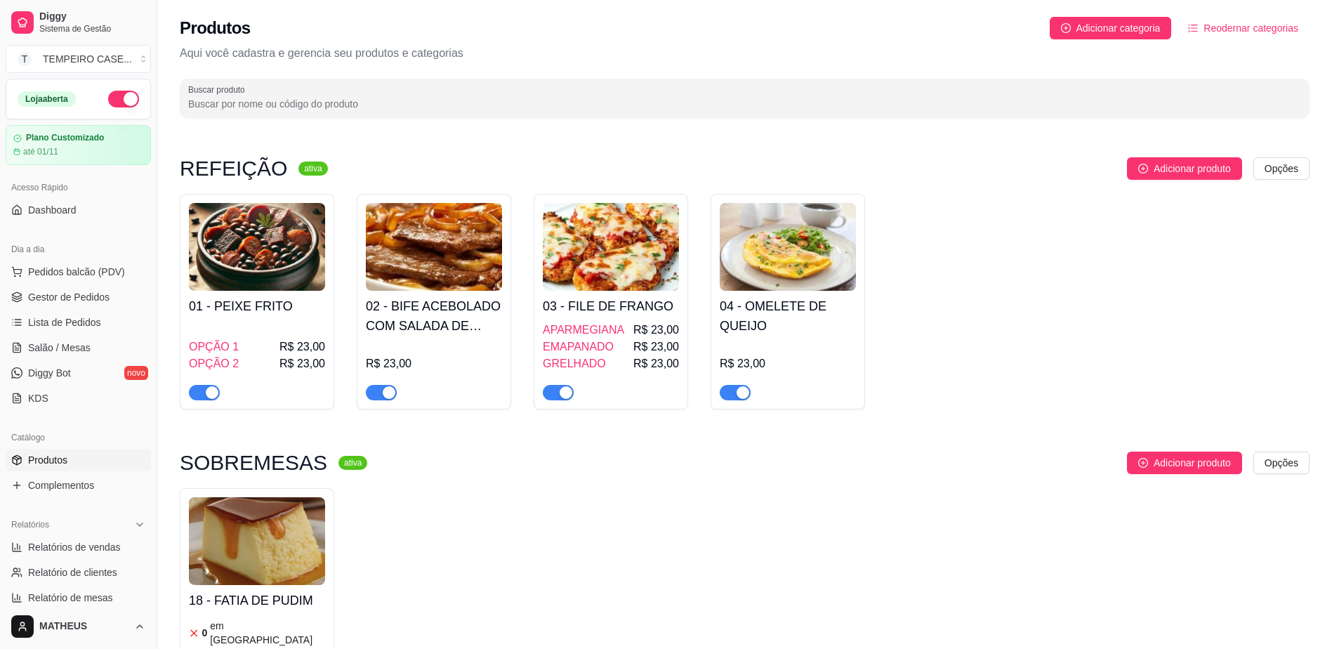
click at [289, 245] on img at bounding box center [257, 247] width 136 height 88
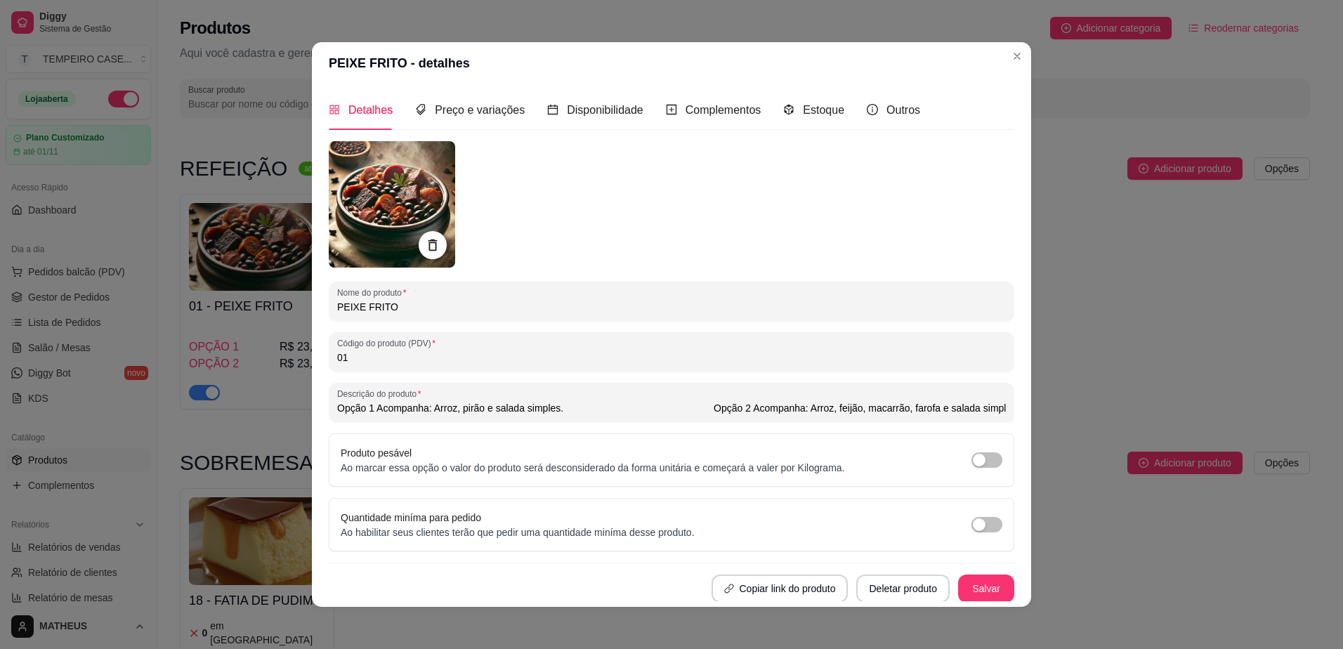
click at [391, 202] on img at bounding box center [392, 204] width 126 height 126
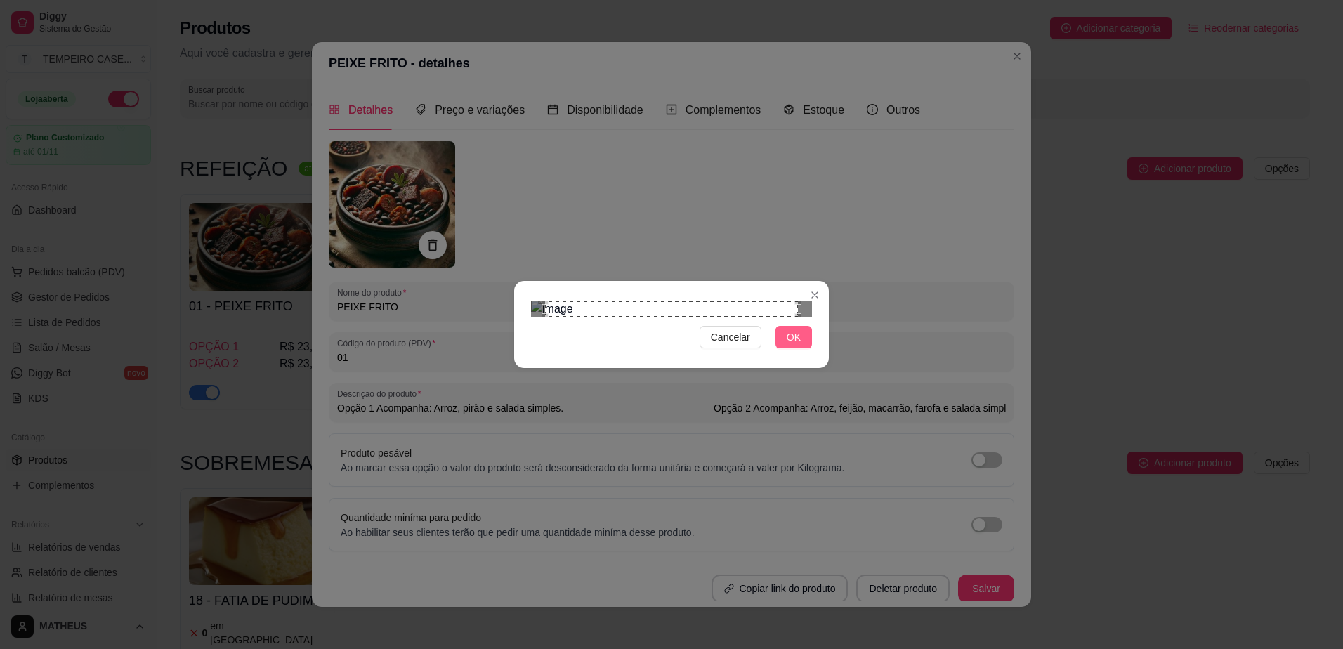
click at [792, 345] on span "OK" at bounding box center [793, 336] width 14 height 15
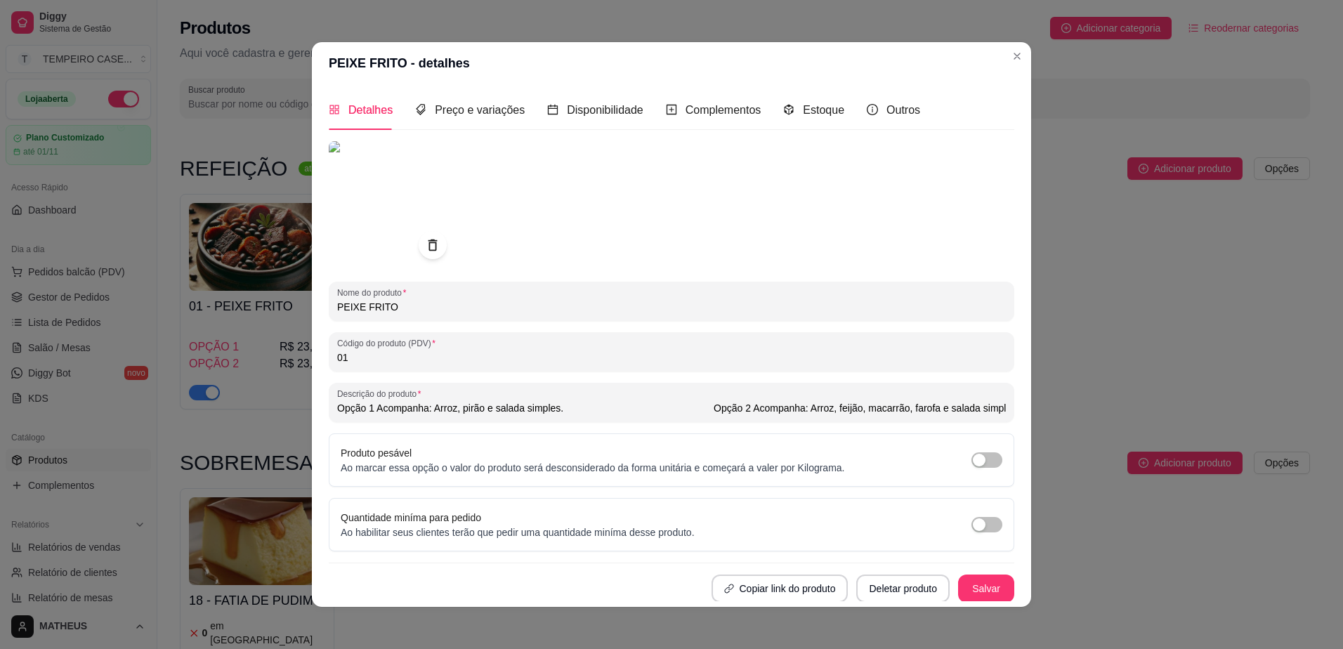
click at [801, 407] on input "Opção 1 Acompanha: Arroz, pirão e salada simples. Opção 2 Acompanha: Arroz, fei…" at bounding box center [671, 408] width 668 height 14
drag, startPoint x: 745, startPoint y: 407, endPoint x: 1008, endPoint y: 397, distance: 263.5
click at [1008, 397] on div "Detalhes Preço e variações Disponibilidade Complementos Estoque Outros Nome do …" at bounding box center [671, 345] width 685 height 511
paste input "rroz, feijão preto ou mulato, macarrão, farofa"
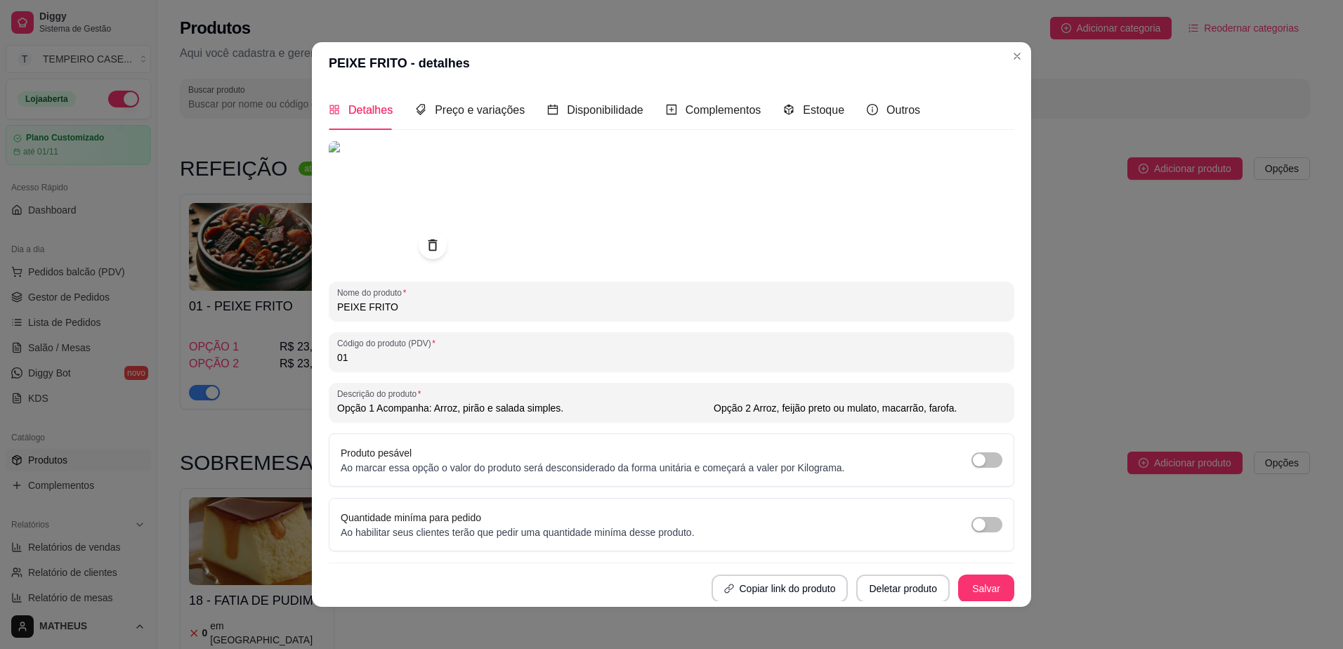
scroll to position [0, 0]
click at [836, 411] on input "Opção 1 Acompanha: Arroz, pirão e salada simples. Opção 2 Acompanha: Arroz, fei…" at bounding box center [671, 408] width 668 height 14
click at [795, 404] on input "Opção 1 Acompanha: Arroz, pirão e salada simples. Opção 2 Acompanha: Arroz, fei…" at bounding box center [671, 408] width 668 height 14
drag, startPoint x: 800, startPoint y: 409, endPoint x: 1057, endPoint y: 389, distance: 257.1
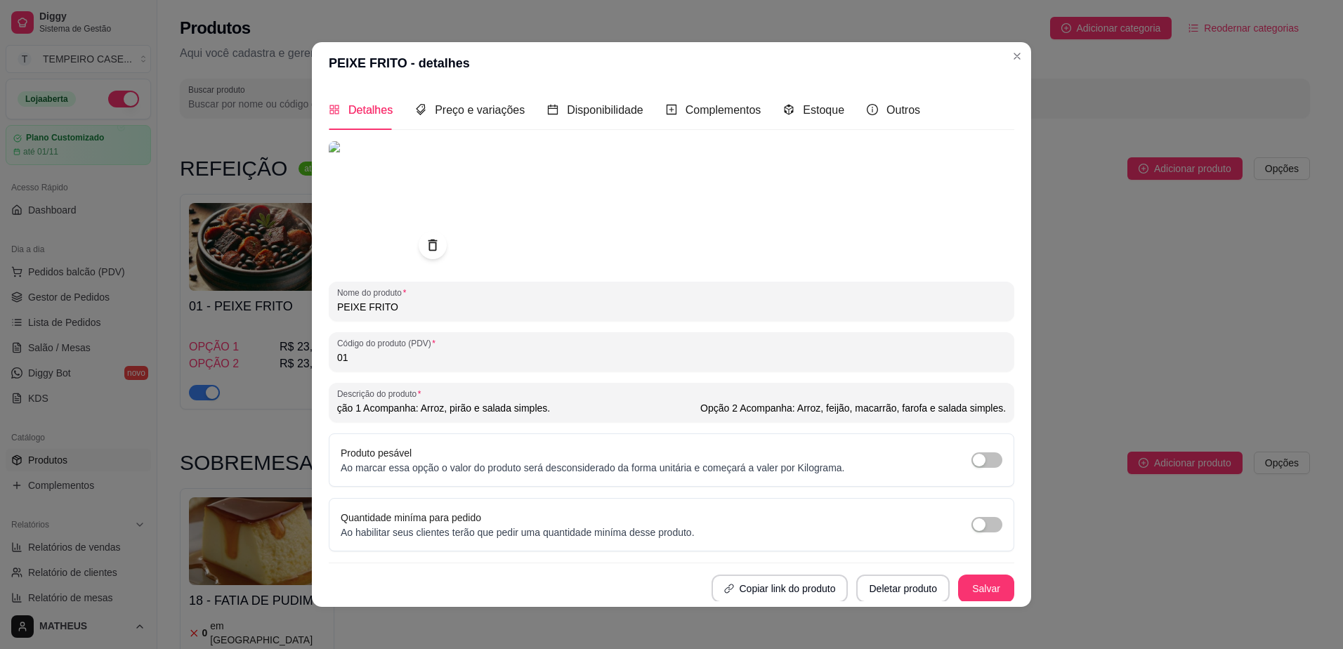
click at [1057, 389] on div "PEIXE FRITO - detalhes Detalhes Preço e variações Disponibilidade Complementos …" at bounding box center [671, 324] width 1343 height 649
paste input "preto ou mulato, macarrão, farofa"
type input "Opção 1 Acompanha: Arroz, pirão e salada simples. Opção 2 Acompanha: Arroz, fei…"
click at [962, 586] on button "Salvar" at bounding box center [985, 588] width 55 height 27
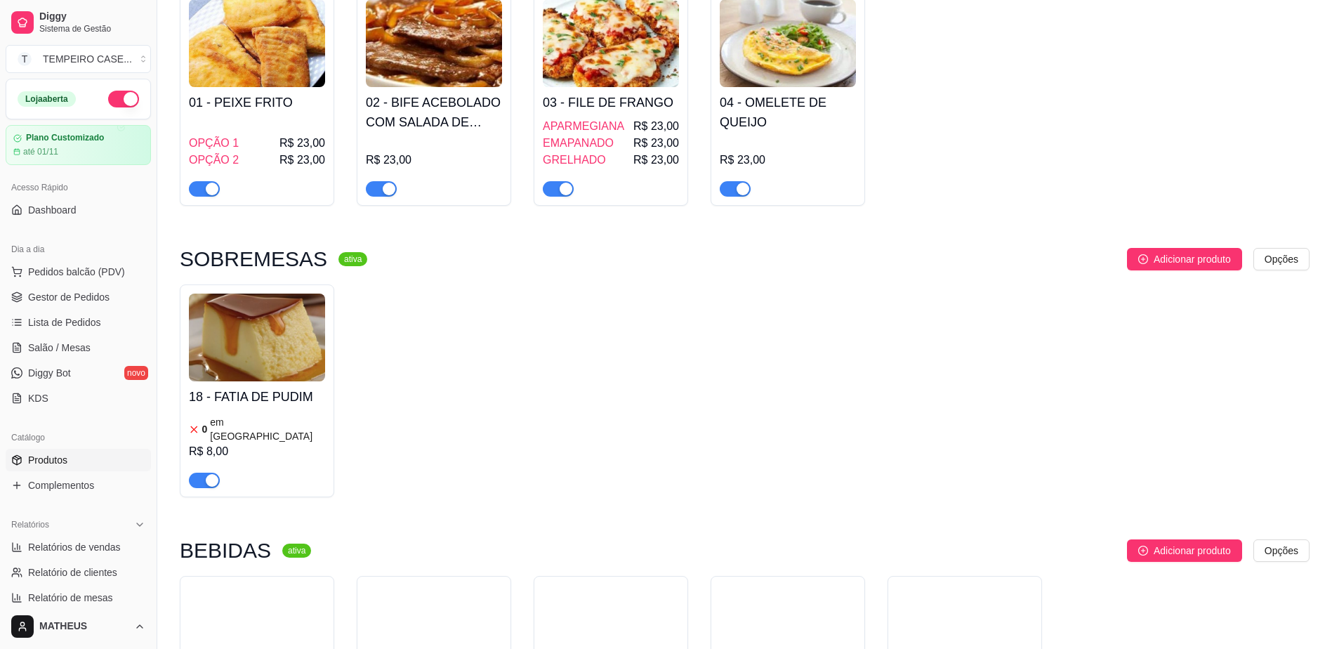
scroll to position [203, 0]
